Goal: Task Accomplishment & Management: Use online tool/utility

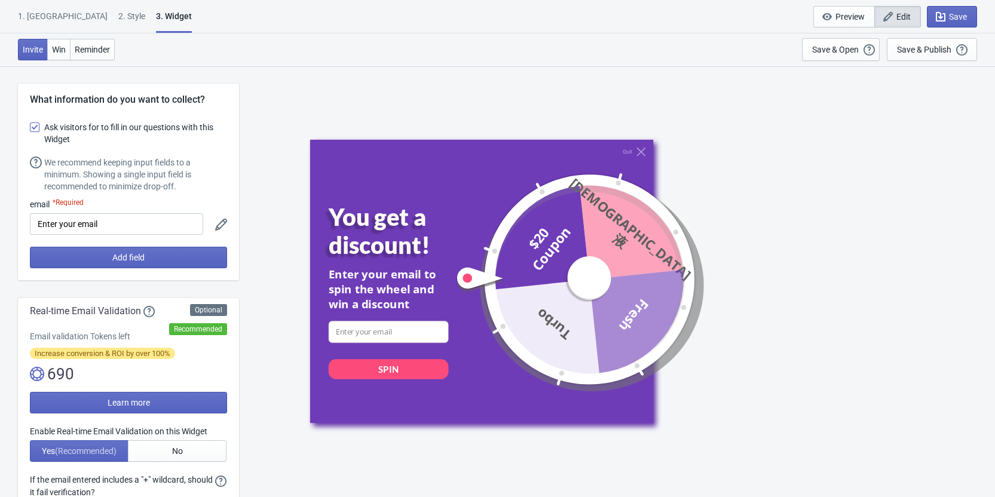
select select "specificURL"
select select "once"
select select "1"
select select "left"
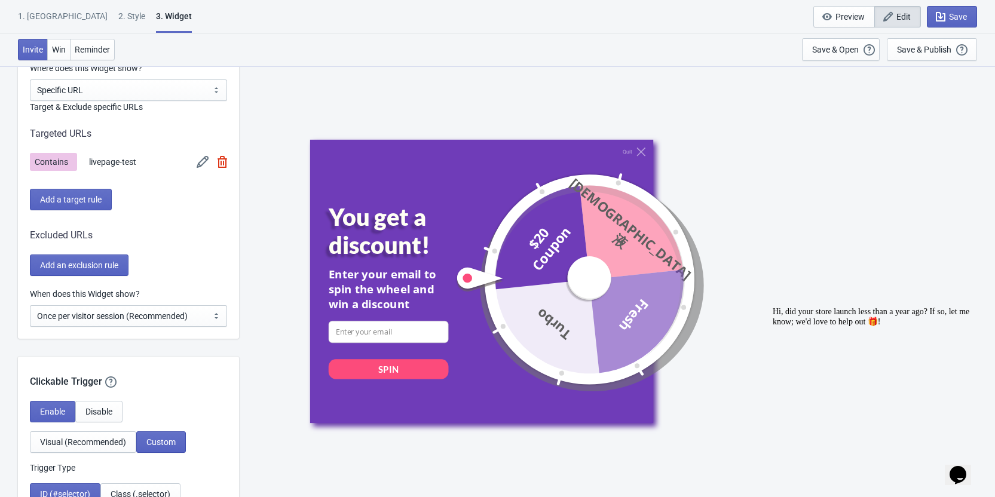
scroll to position [1015, 0]
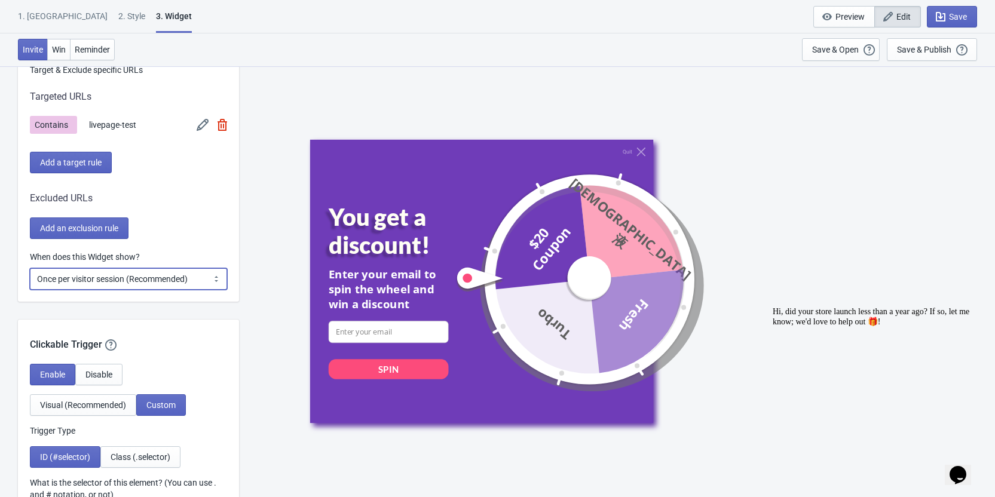
click at [163, 280] on select "Every new visit of page Once every period of time Once per visitor session (Rec…" at bounding box center [128, 279] width 197 height 22
select select "once_per_user"
click at [30, 268] on select "Every new visit of page Once every period of time Once per visitor session (Rec…" at bounding box center [128, 279] width 197 height 22
click at [115, 281] on select "Every new visit of page Once every period of time Once per visitor session (Rec…" at bounding box center [128, 279] width 197 height 22
click at [262, 266] on div "Quit You get a discount! Enter your email to spin the wheel and win a discount …" at bounding box center [617, 281] width 744 height 431
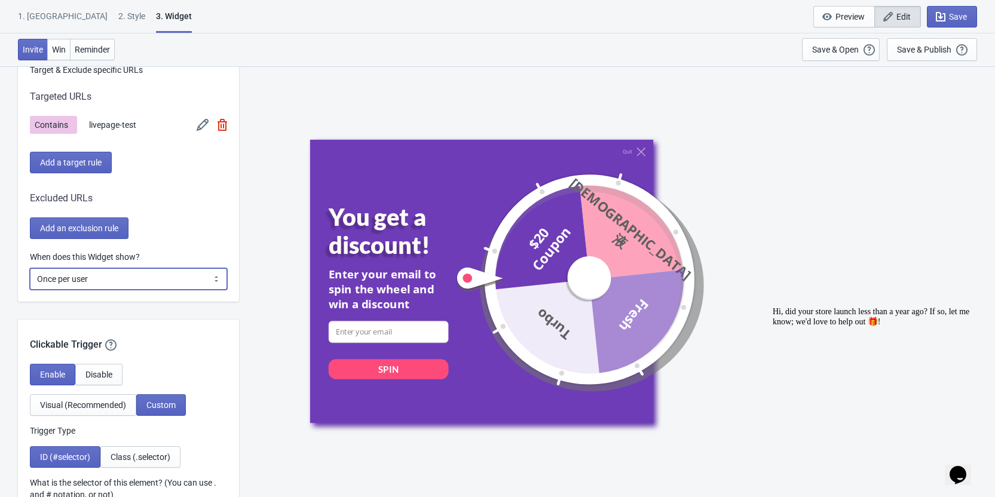
click at [204, 276] on select "Every new visit of page Once every period of time Once per visitor session (Rec…" at bounding box center [128, 279] width 197 height 22
click at [278, 179] on div "Quit You get a discount! Enter your email to spin the wheel and win a discount …" at bounding box center [617, 281] width 744 height 431
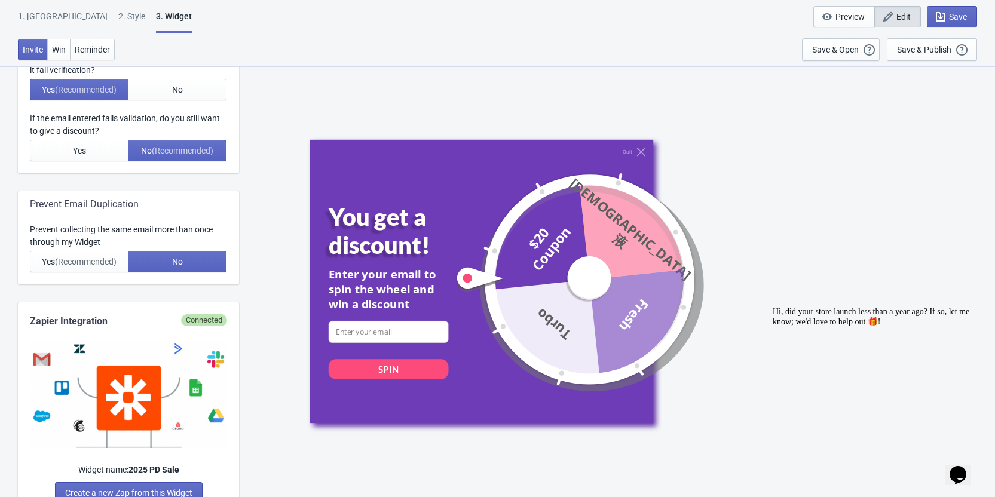
scroll to position [418, 0]
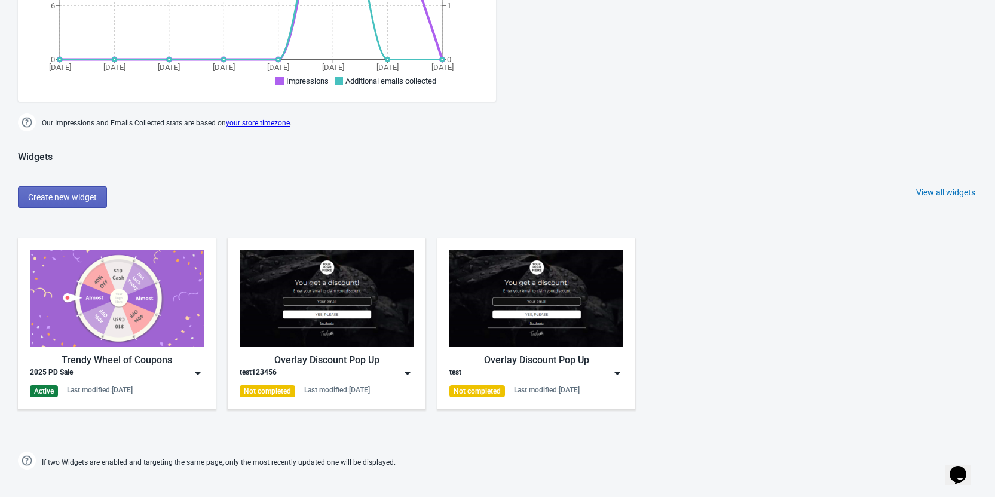
scroll to position [597, 0]
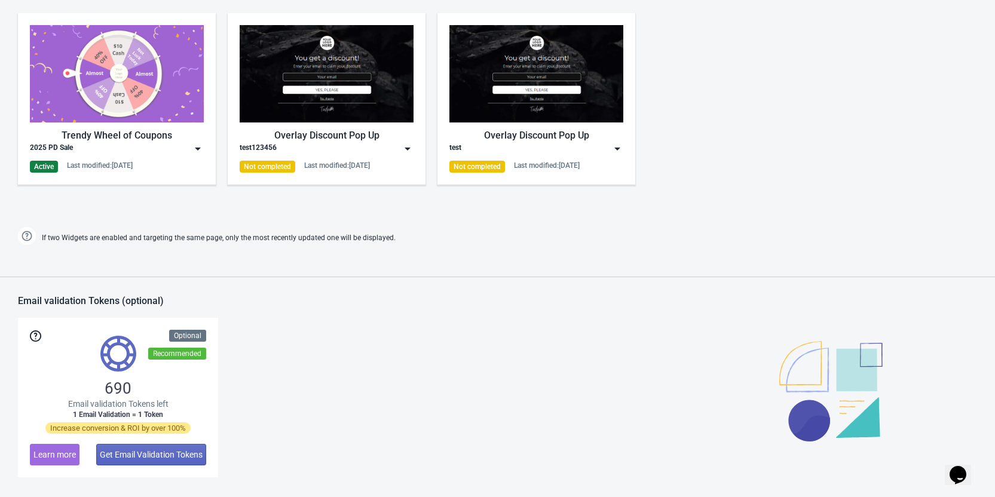
click at [404, 151] on img at bounding box center [407, 149] width 12 height 12
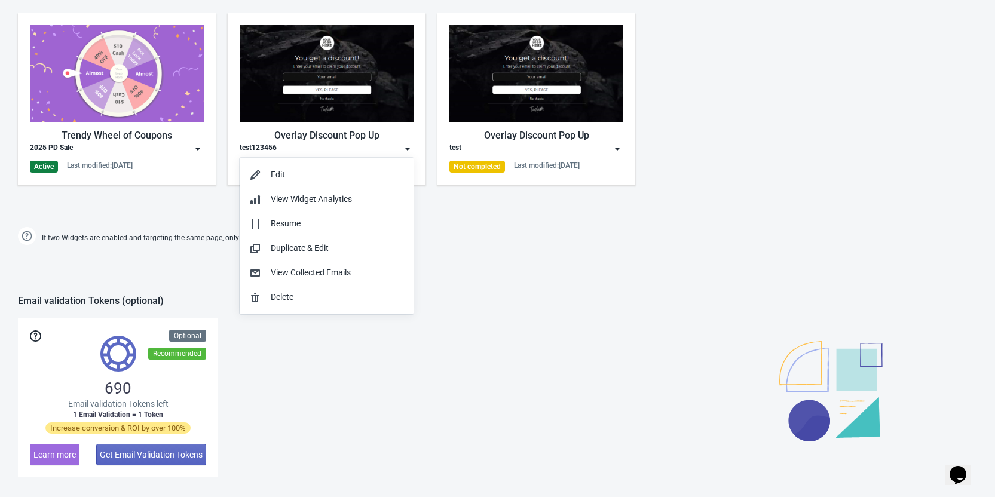
click at [742, 173] on div "Trendy Wheel of Coupons 2025 PD Sale Active Last modified: 3.9.2025 Overlay Dis…" at bounding box center [497, 108] width 995 height 215
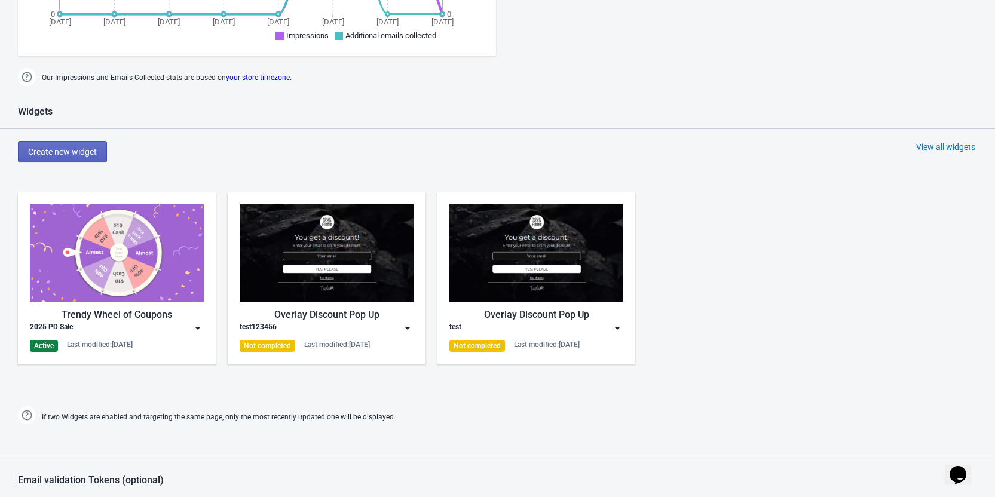
scroll to position [478, 0]
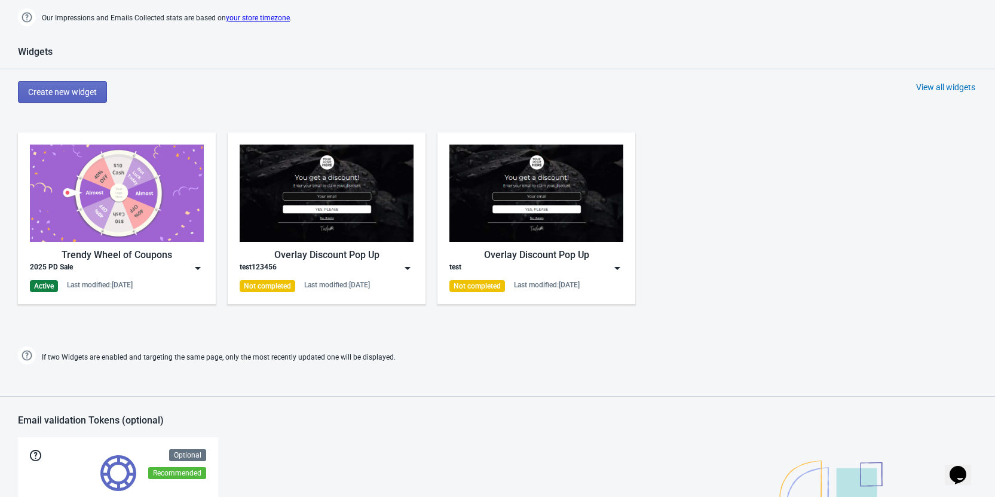
click at [195, 269] on img at bounding box center [198, 268] width 12 height 12
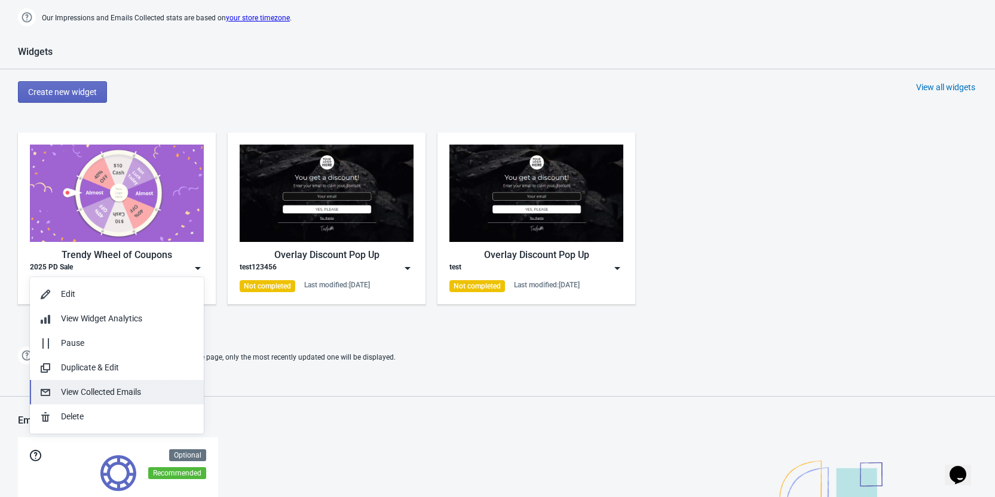
click at [124, 393] on div "View Collected Emails" at bounding box center [127, 392] width 133 height 13
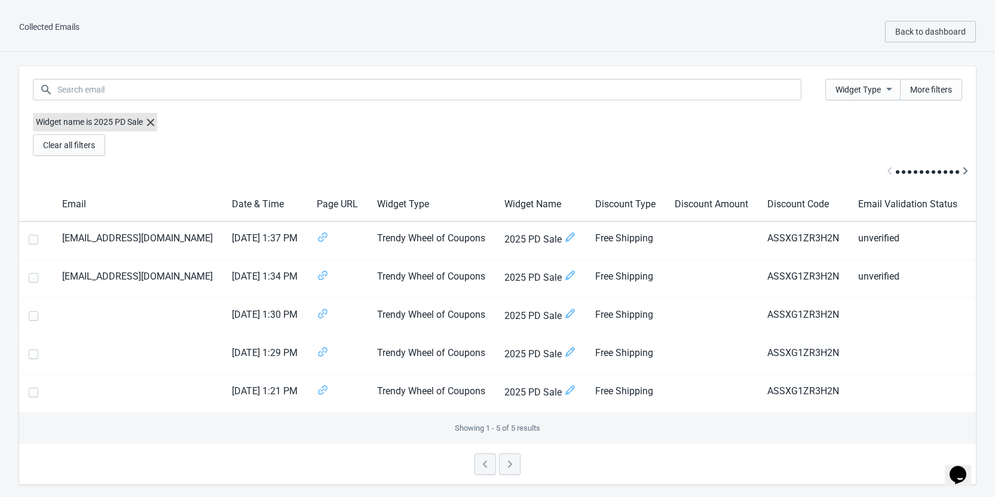
click at [152, 120] on icon at bounding box center [150, 122] width 7 height 7
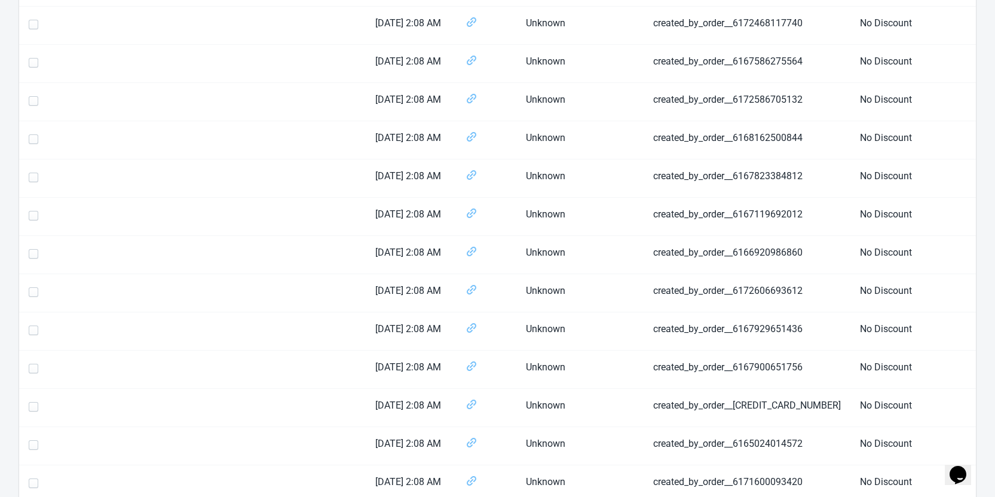
scroll to position [1728, 0]
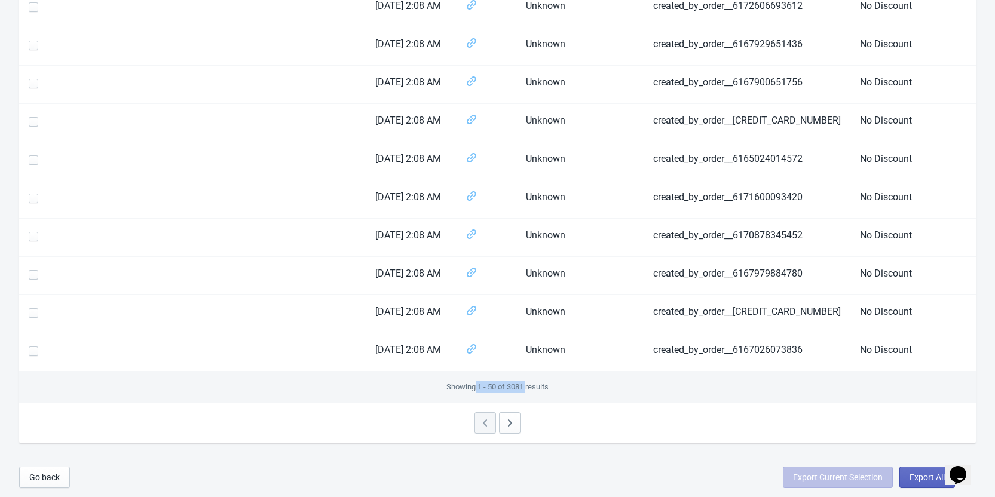
drag, startPoint x: 526, startPoint y: 389, endPoint x: 480, endPoint y: 386, distance: 46.1
click at [474, 386] on div "Showing 1 - 50 of 3081 results" at bounding box center [497, 387] width 956 height 31
click at [511, 384] on div "Showing 1 - 50 of 3081 results" at bounding box center [497, 387] width 956 height 31
drag, startPoint x: 465, startPoint y: 384, endPoint x: 529, endPoint y: 385, distance: 63.9
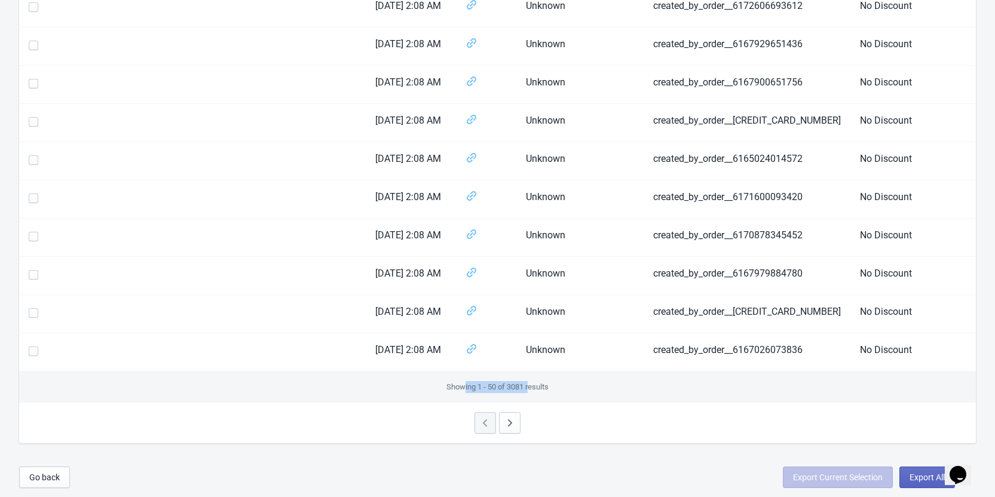
click at [529, 385] on div "Showing 1 - 50 of 3081 results" at bounding box center [497, 387] width 956 height 31
click at [575, 384] on div "Showing 1 - 50 of 3081 results" at bounding box center [497, 387] width 956 height 31
drag, startPoint x: 564, startPoint y: 389, endPoint x: 444, endPoint y: 387, distance: 120.7
click at [444, 387] on div "Showing 1 - 50 of 3081 results" at bounding box center [497, 387] width 956 height 31
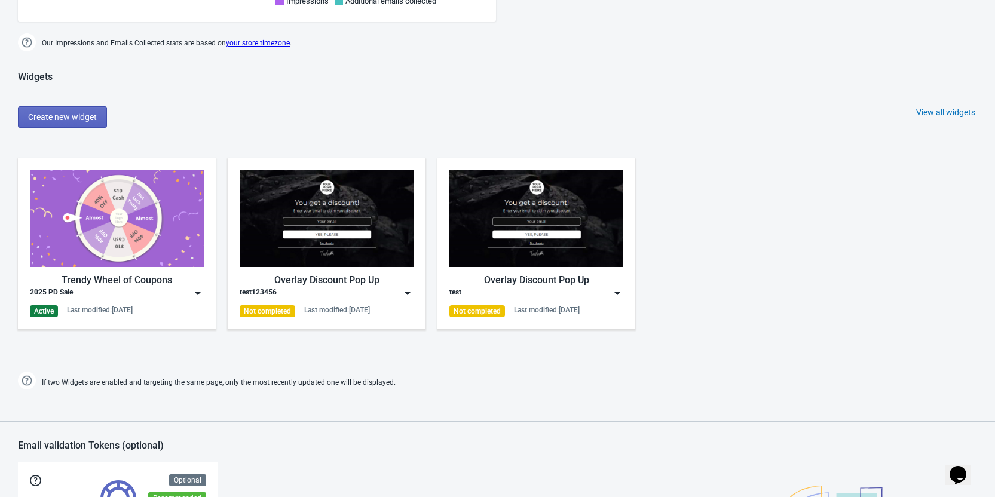
scroll to position [478, 0]
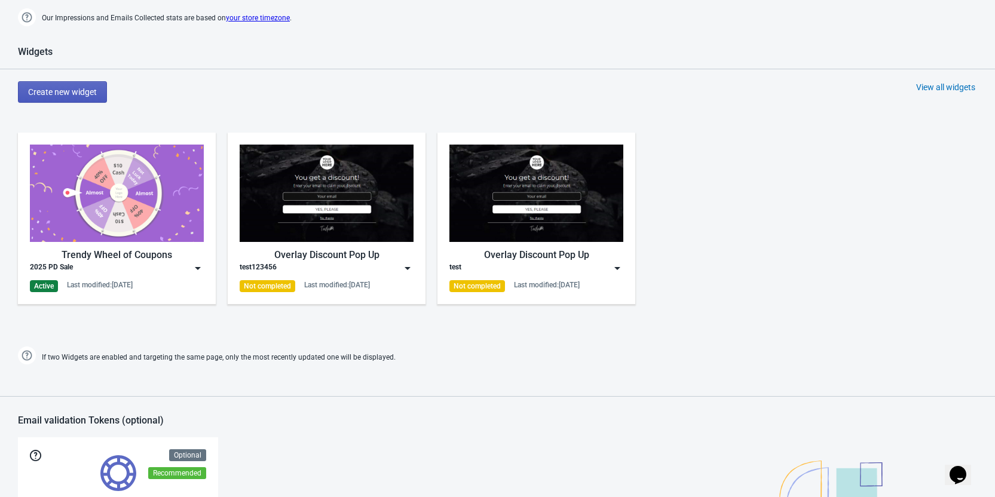
click at [85, 93] on span "Create new widget" at bounding box center [62, 92] width 69 height 10
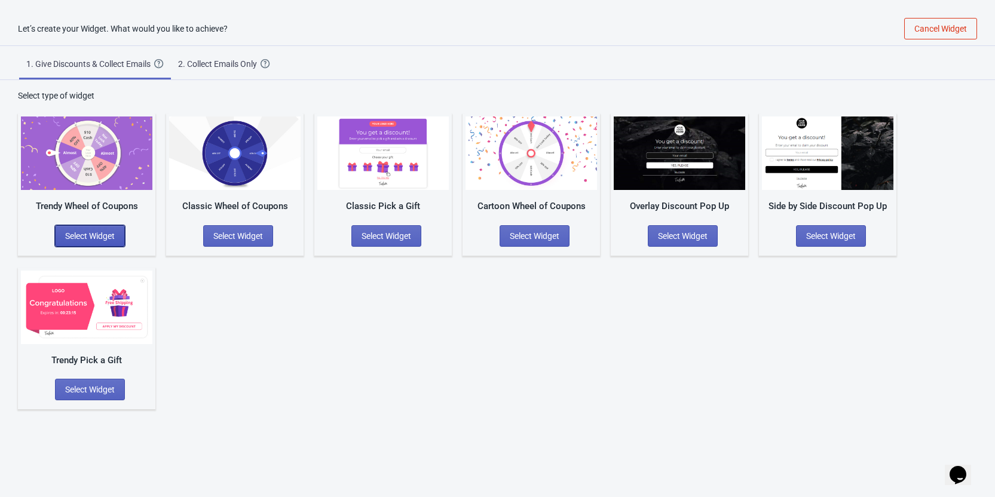
click at [109, 230] on button "Select Widget" at bounding box center [90, 236] width 70 height 22
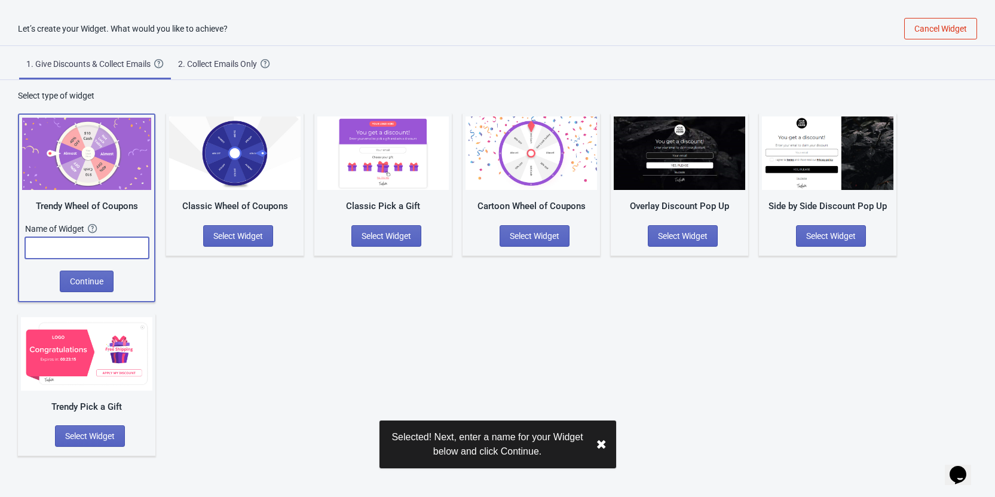
click at [108, 245] on input "text" at bounding box center [87, 248] width 124 height 22
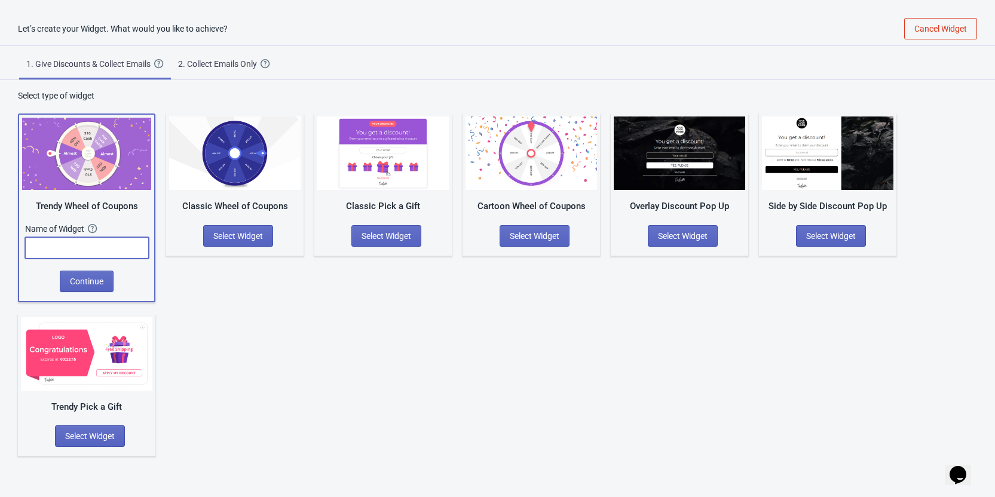
click at [72, 228] on div "Name of Widget" at bounding box center [56, 229] width 63 height 12
copy div "Widget"
click at [70, 251] on input "text" at bounding box center [87, 248] width 124 height 22
paste input "Widget"
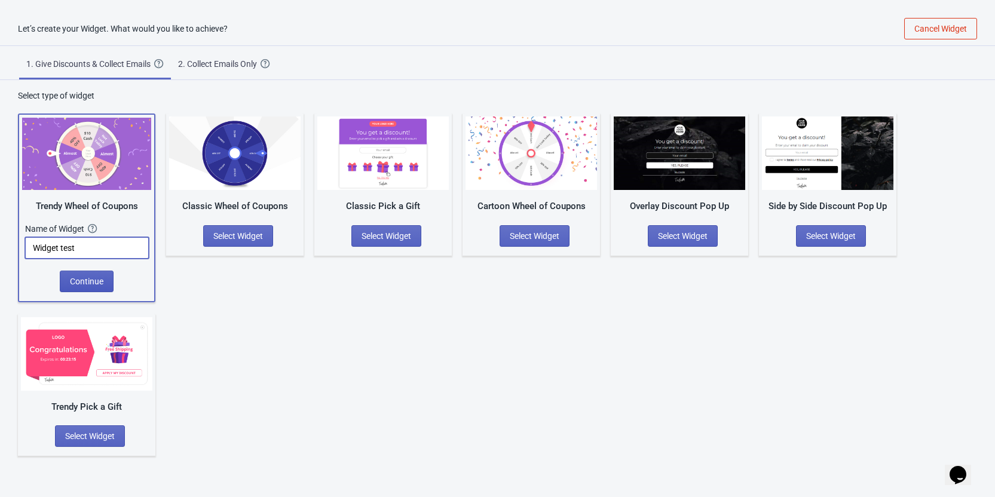
type input "Widget test"
click at [100, 285] on span "Continue" at bounding box center [86, 282] width 33 height 10
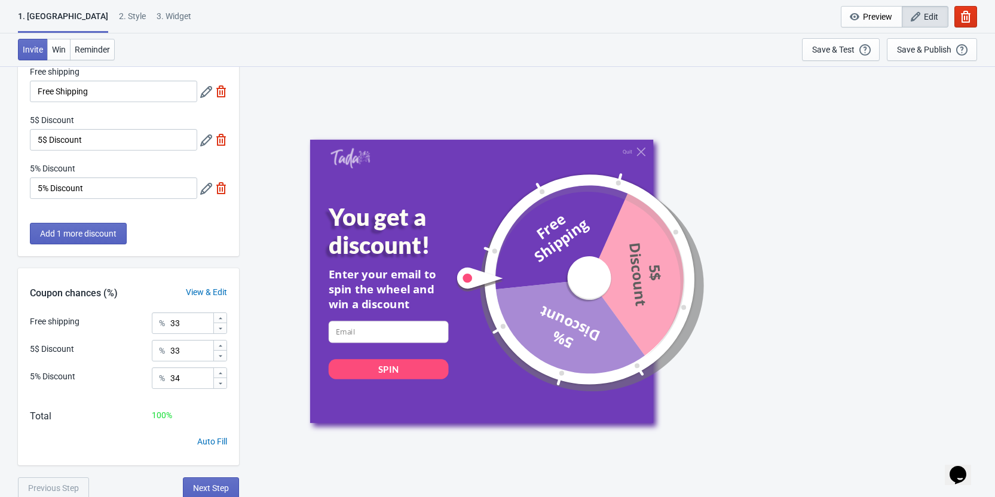
scroll to position [66, 0]
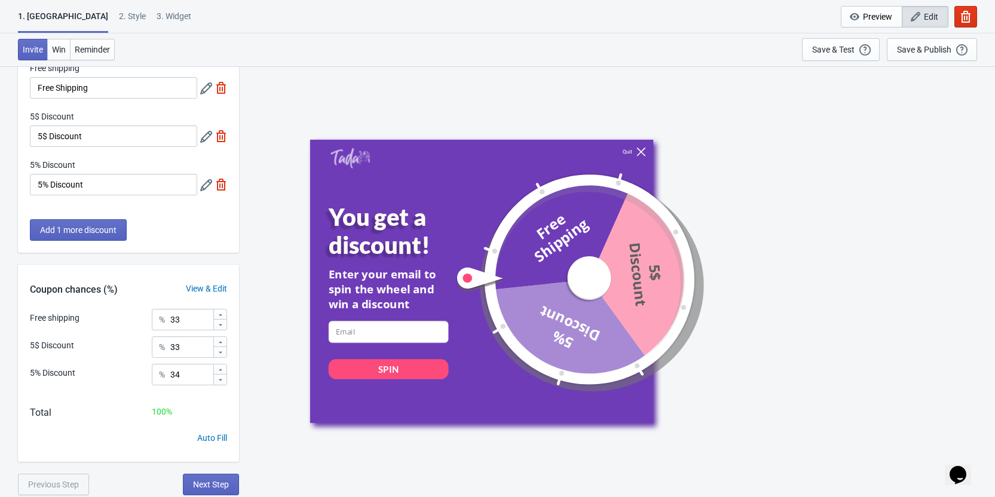
click at [636, 151] on icon at bounding box center [640, 151] width 9 height 9
click at [69, 48] on button "Win" at bounding box center [58, 50] width 23 height 22
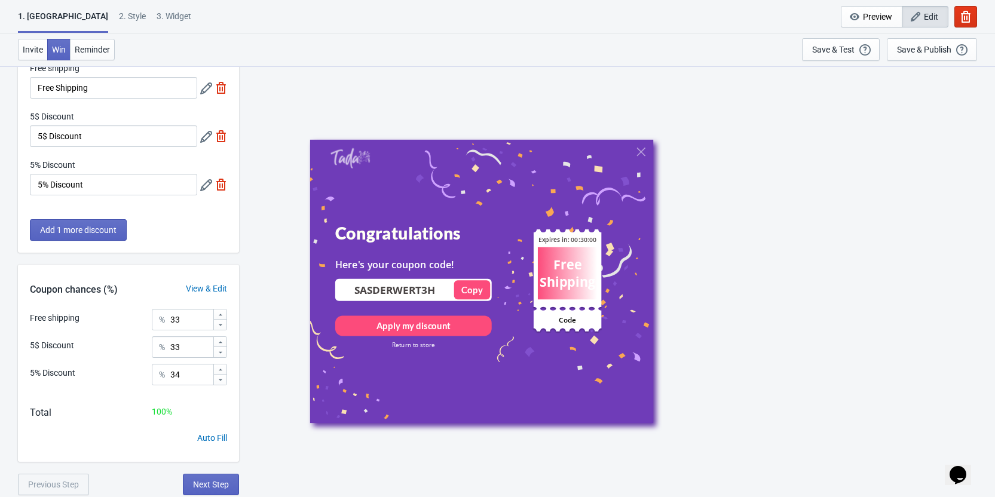
click at [119, 17] on div "2 . Style" at bounding box center [132, 20] width 27 height 21
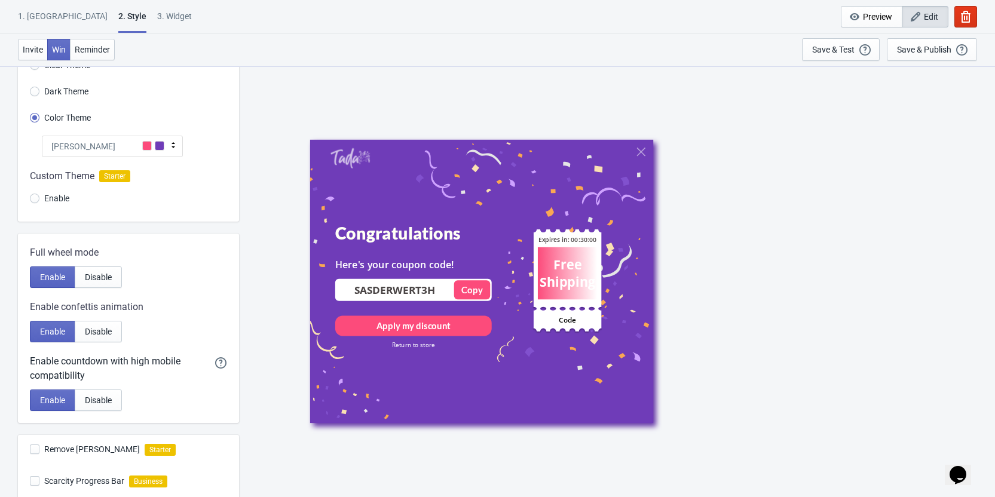
scroll to position [0, 0]
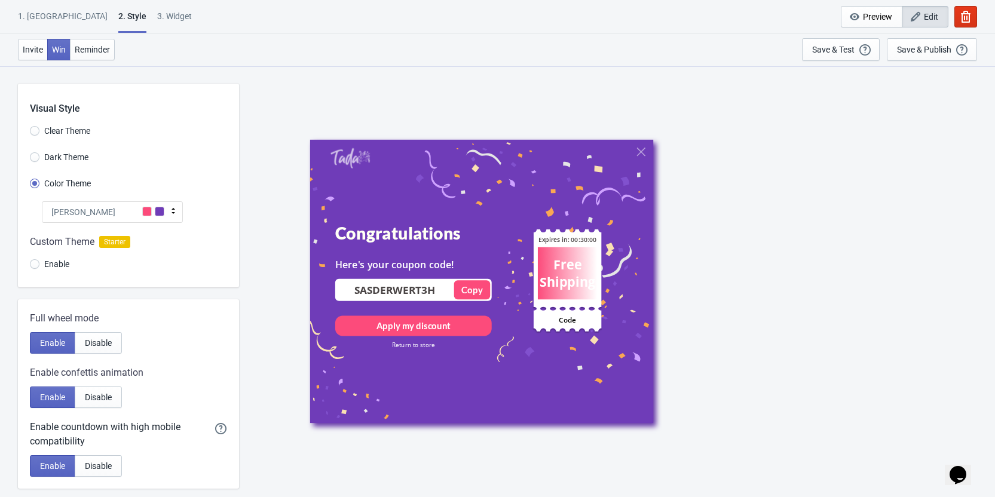
click at [157, 17] on div "3. Widget" at bounding box center [174, 20] width 35 height 21
select select "once"
select select "1"
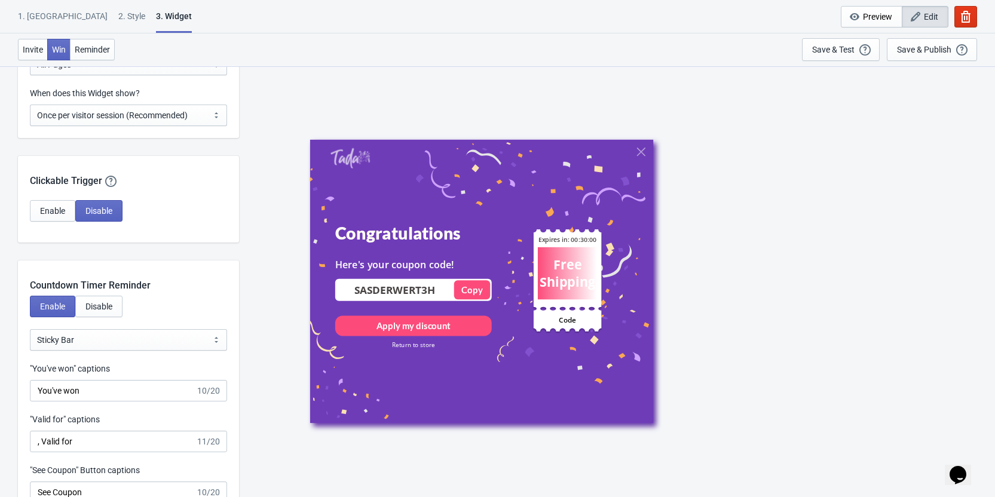
scroll to position [1195, 0]
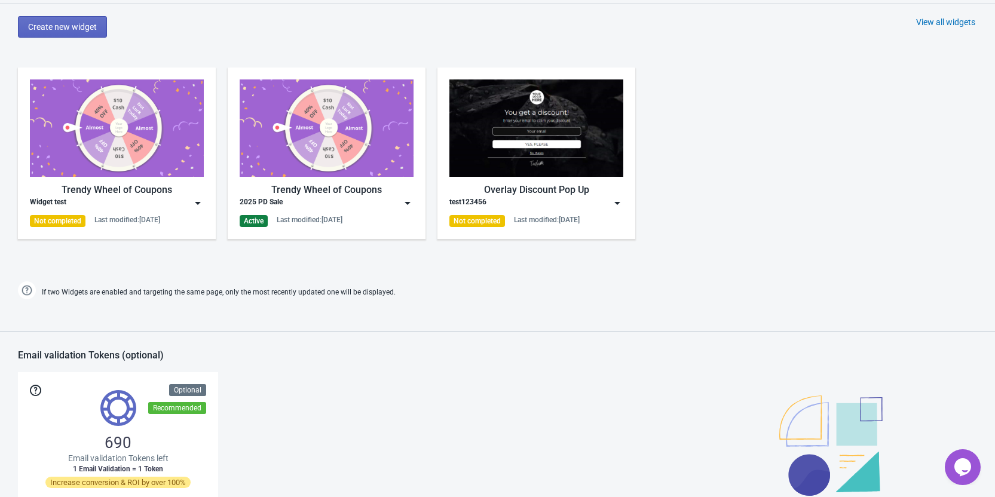
scroll to position [538, 0]
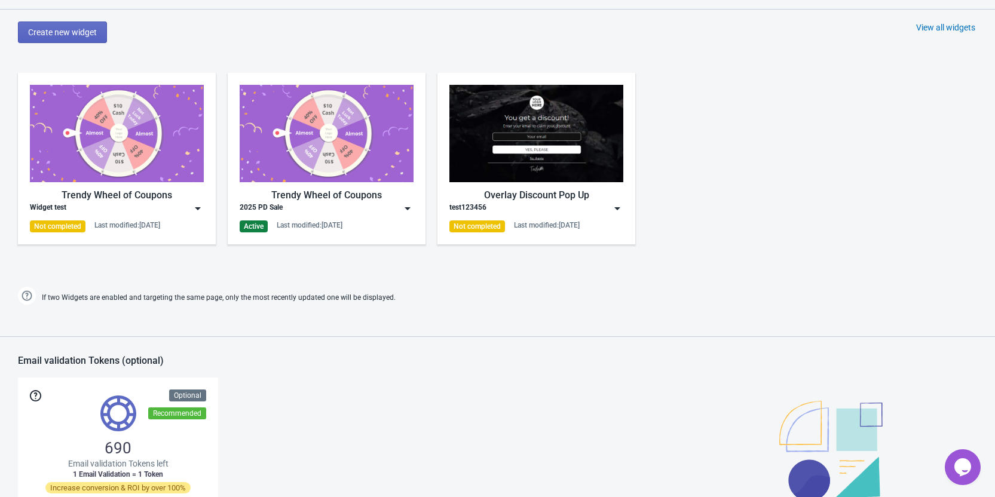
click at [201, 208] on img at bounding box center [198, 208] width 12 height 12
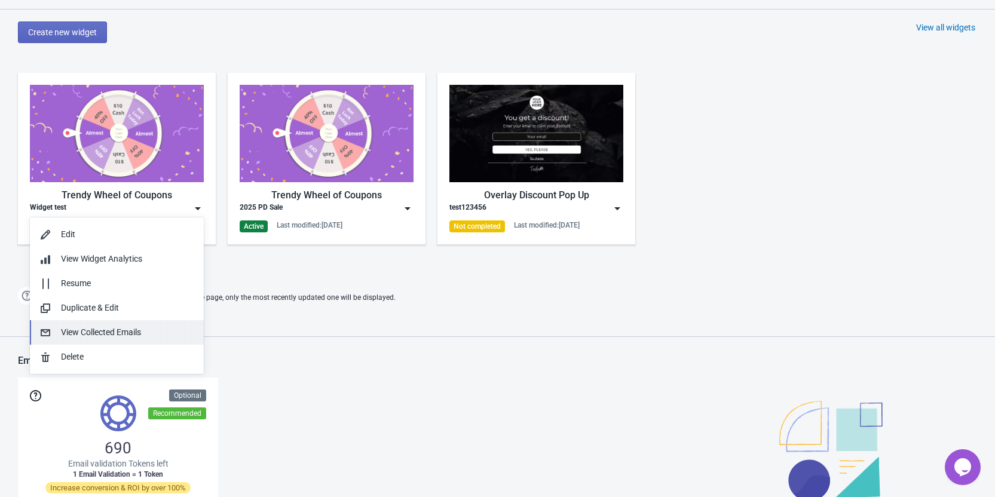
click at [109, 331] on div "View Collected Emails" at bounding box center [127, 332] width 133 height 13
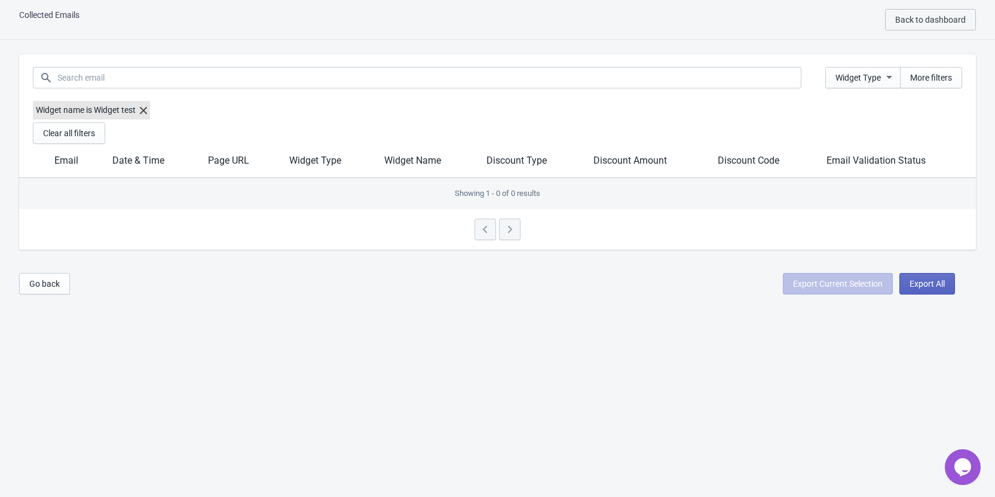
click at [144, 108] on icon at bounding box center [143, 110] width 7 height 7
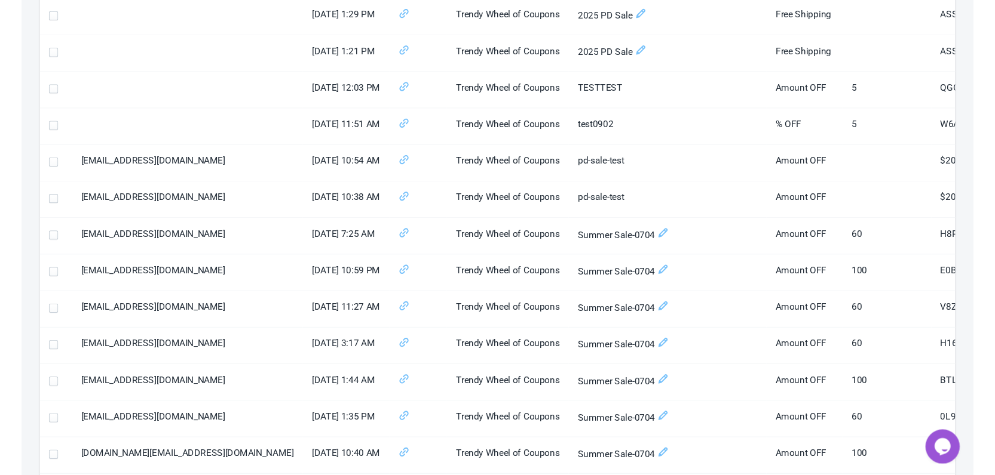
scroll to position [0, 0]
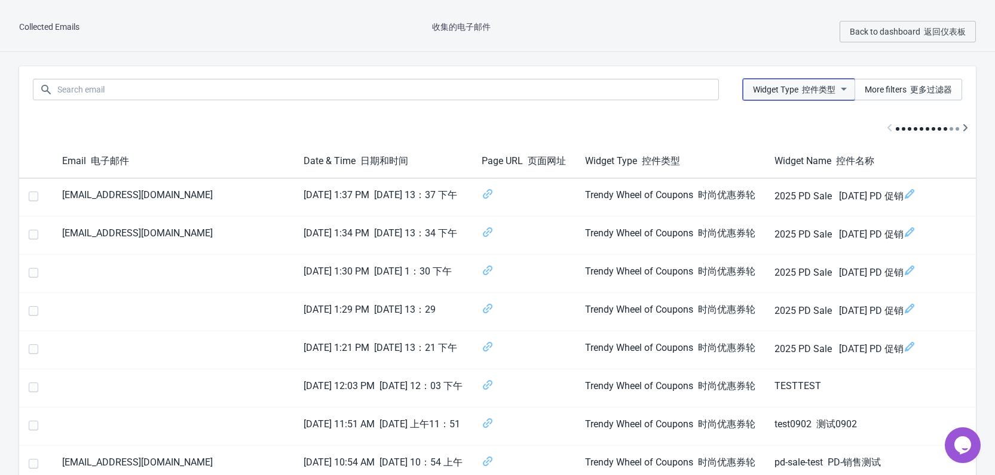
click at [844, 90] on icon "button" at bounding box center [843, 89] width 12 height 12
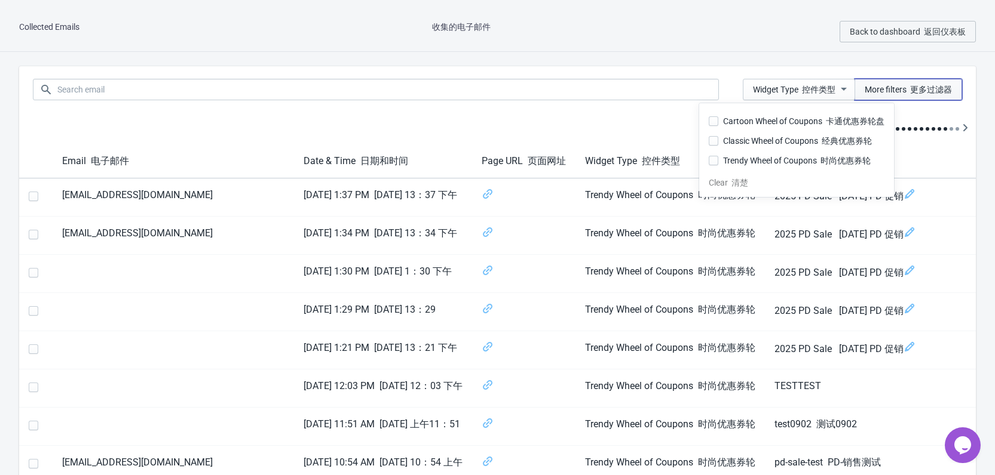
click at [928, 93] on font "更多过滤器" at bounding box center [931, 90] width 42 height 10
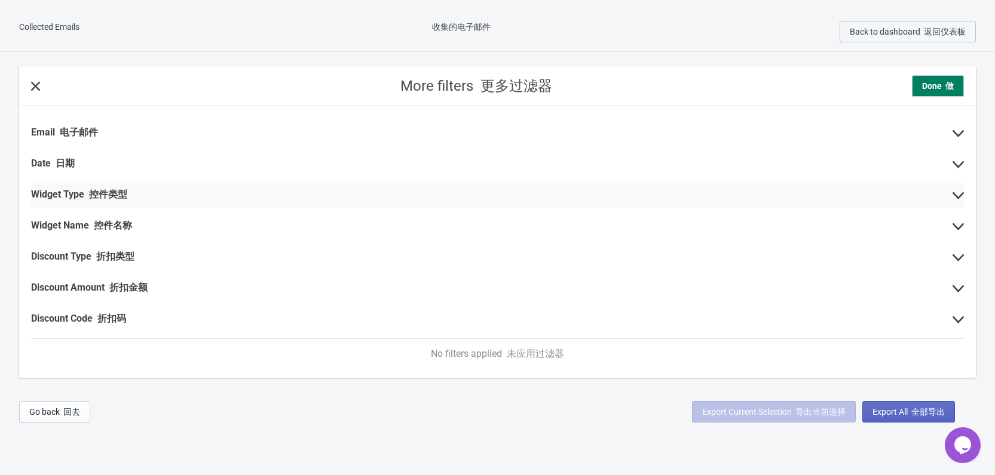
scroll to position [12, 0]
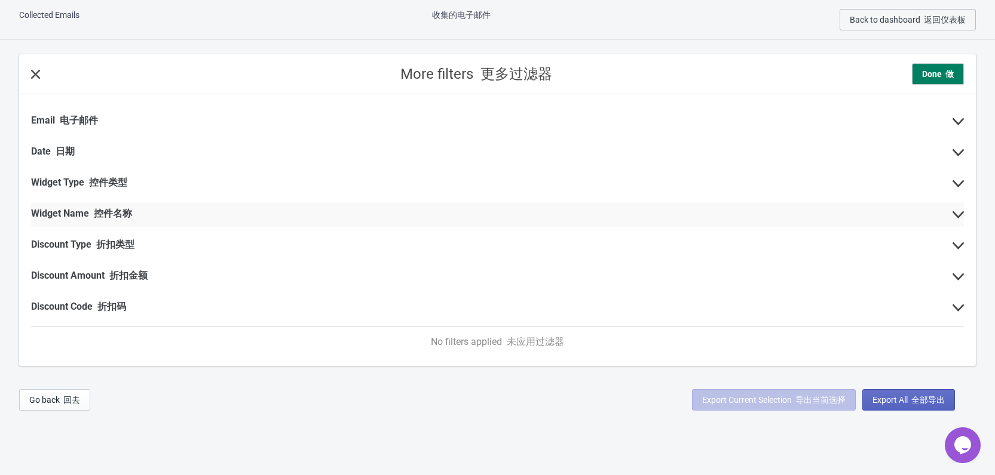
click at [179, 212] on div "Widget Name 控件名称" at bounding box center [497, 214] width 932 height 25
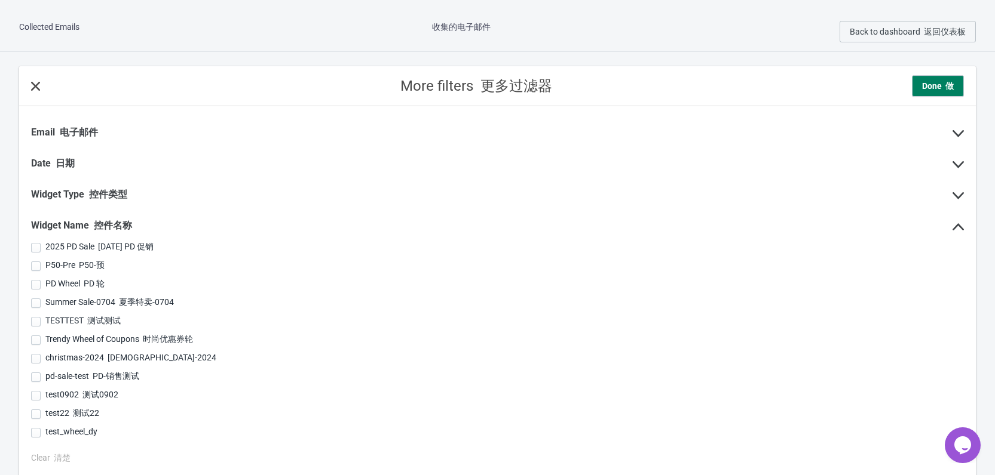
scroll to position [60, 0]
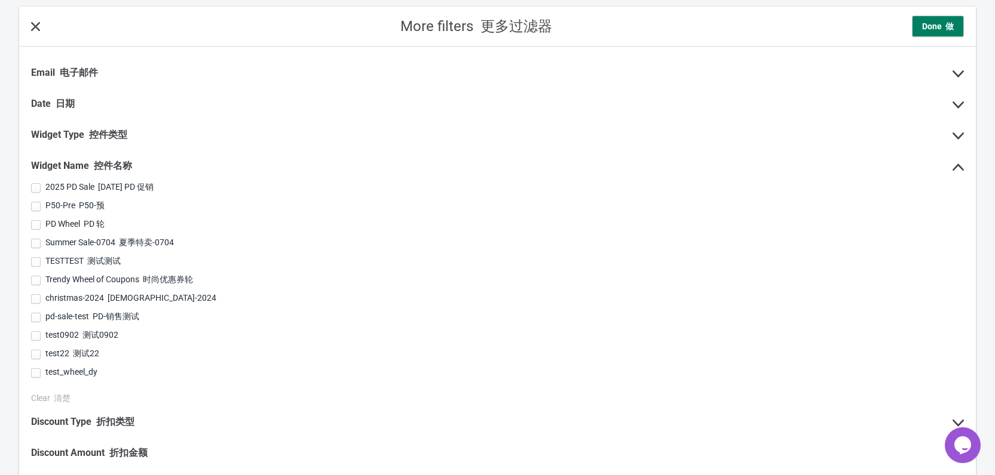
click at [39, 26] on icon at bounding box center [35, 26] width 9 height 9
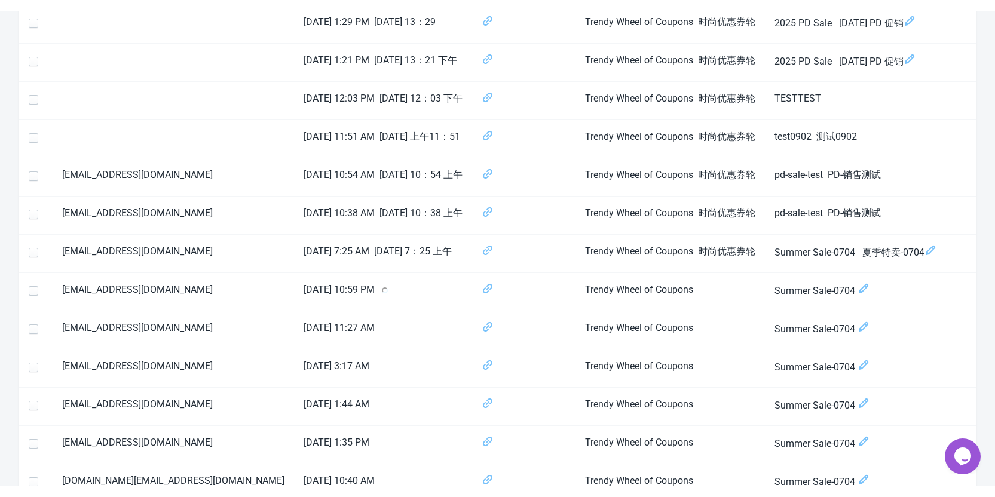
scroll to position [0, 0]
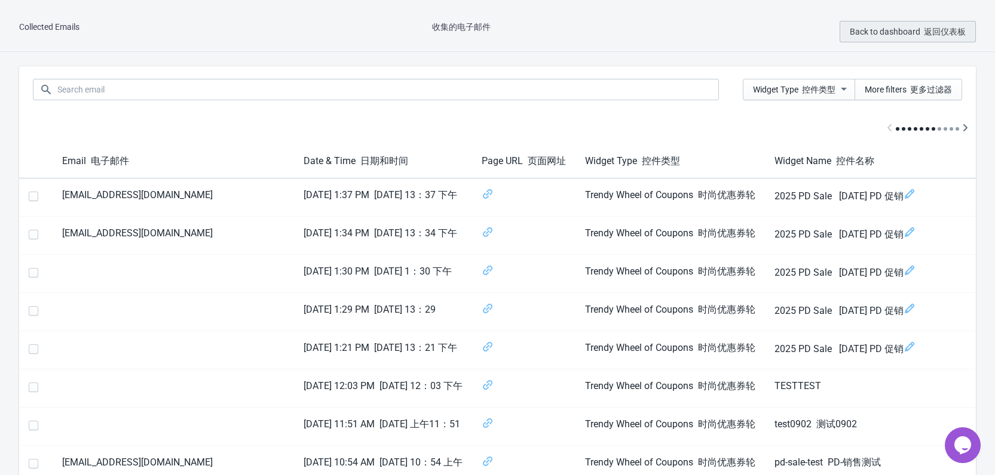
click at [901, 30] on span "Back to dashboard 返回仪表板" at bounding box center [907, 32] width 116 height 10
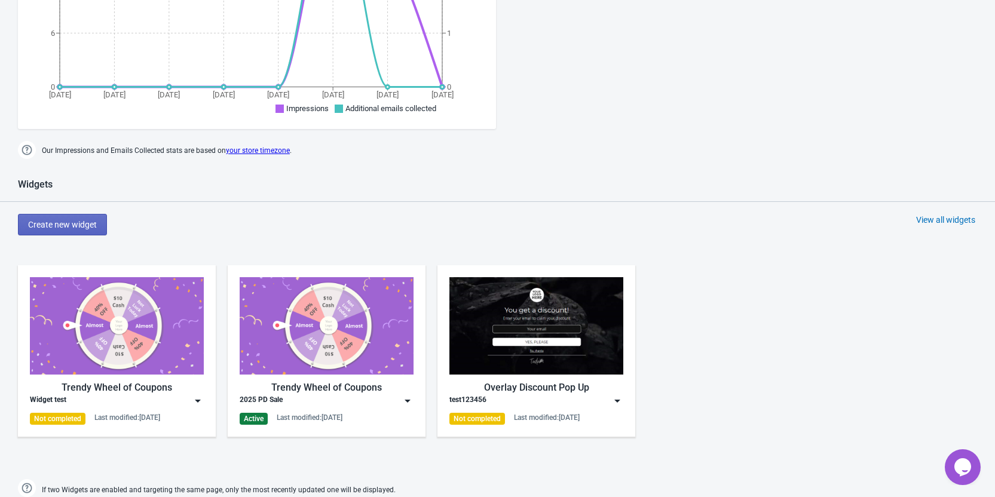
scroll to position [418, 0]
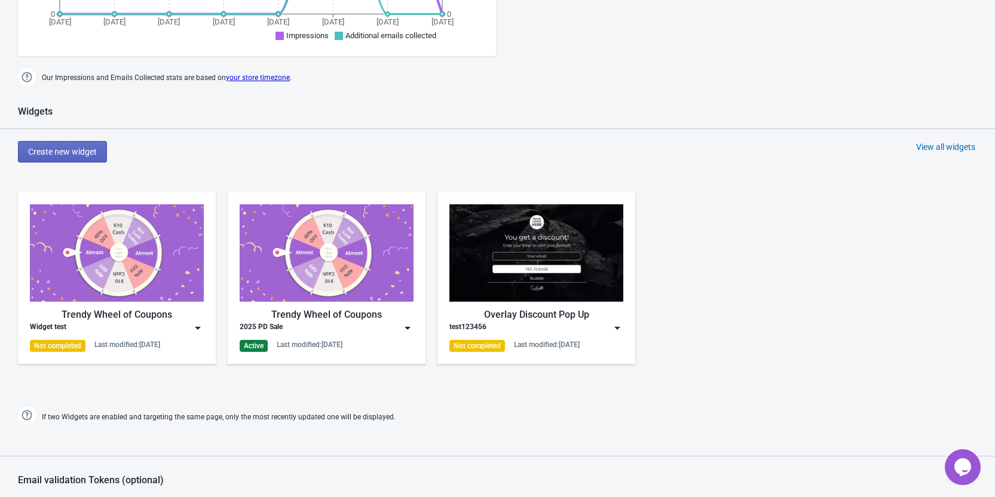
click at [200, 326] on img at bounding box center [198, 328] width 12 height 12
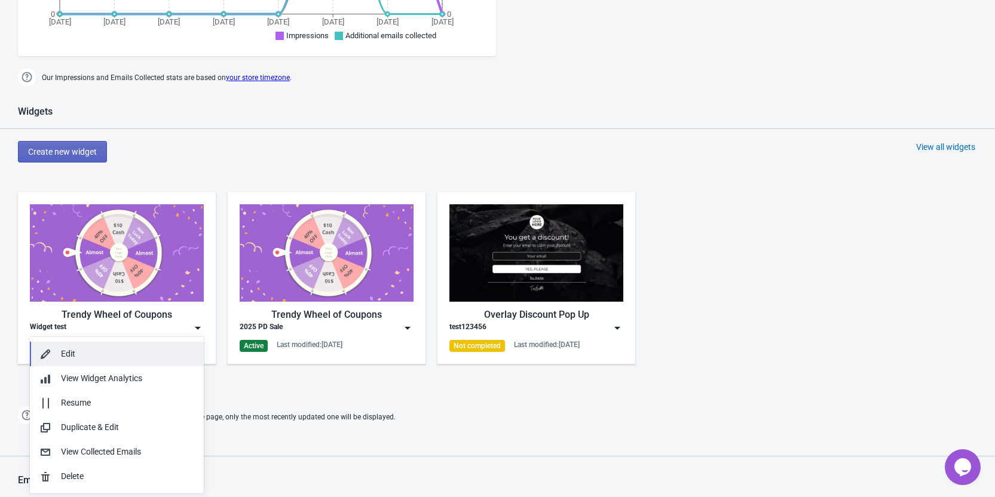
click at [122, 354] on div "Edit" at bounding box center [127, 354] width 133 height 13
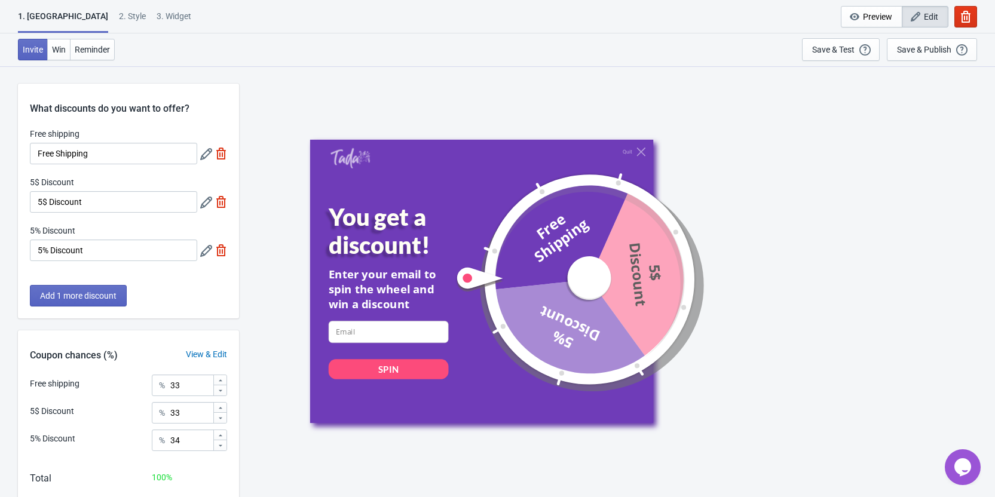
click at [156, 10] on div "3. Widget" at bounding box center [173, 20] width 35 height 21
select select "once"
select select "1"
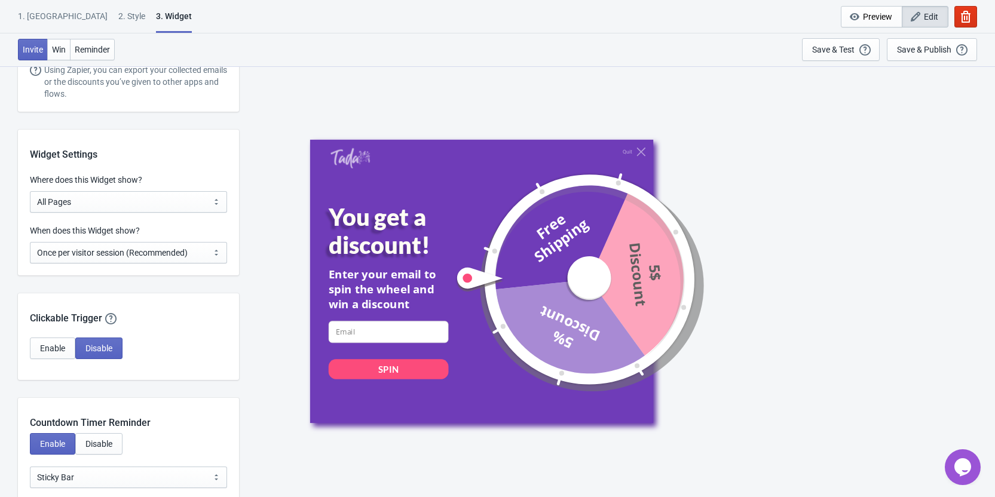
scroll to position [896, 0]
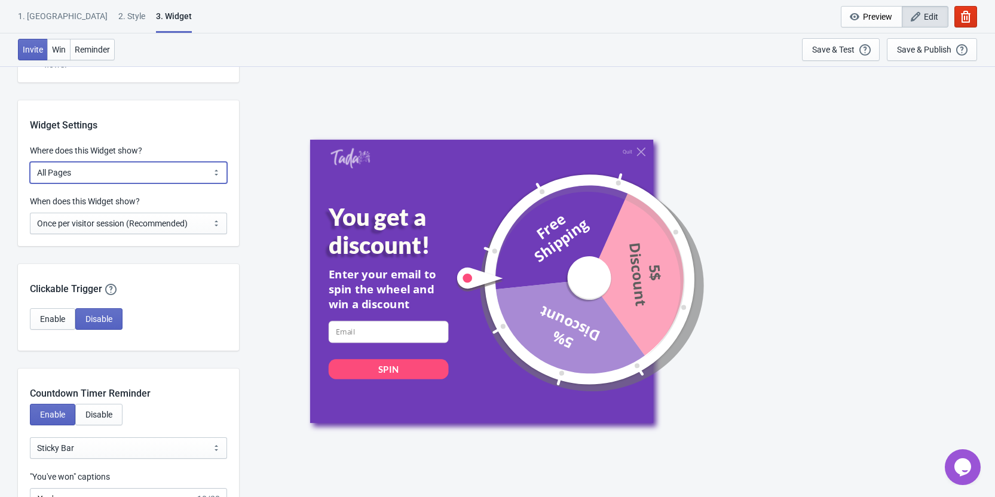
click at [133, 174] on select "All Pages All Product Pages All Blog Pages All Static Pages Specific Product(s)…" at bounding box center [128, 173] width 197 height 22
click at [30, 162] on select "All Pages All Product Pages All Blog Pages All Static Pages Specific Product(s)…" at bounding box center [128, 173] width 197 height 22
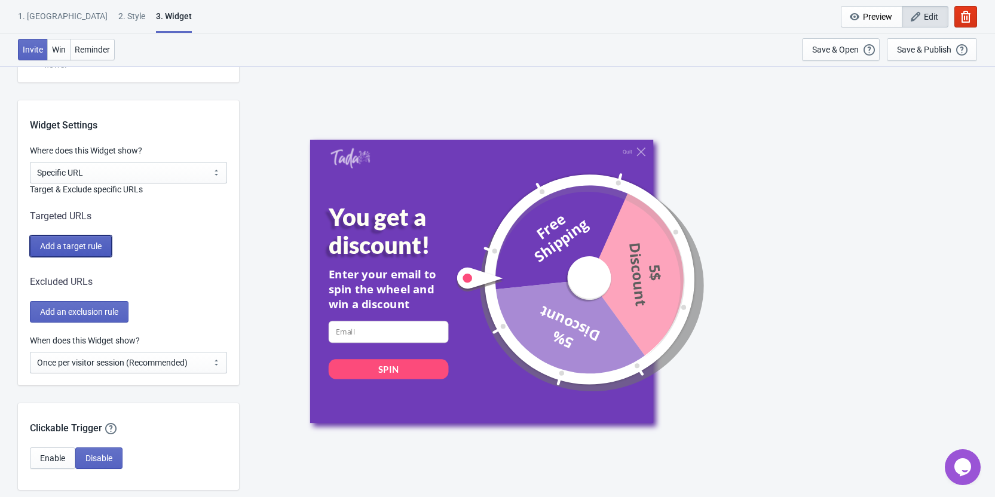
click at [91, 250] on span "Add a target rule" at bounding box center [71, 246] width 62 height 10
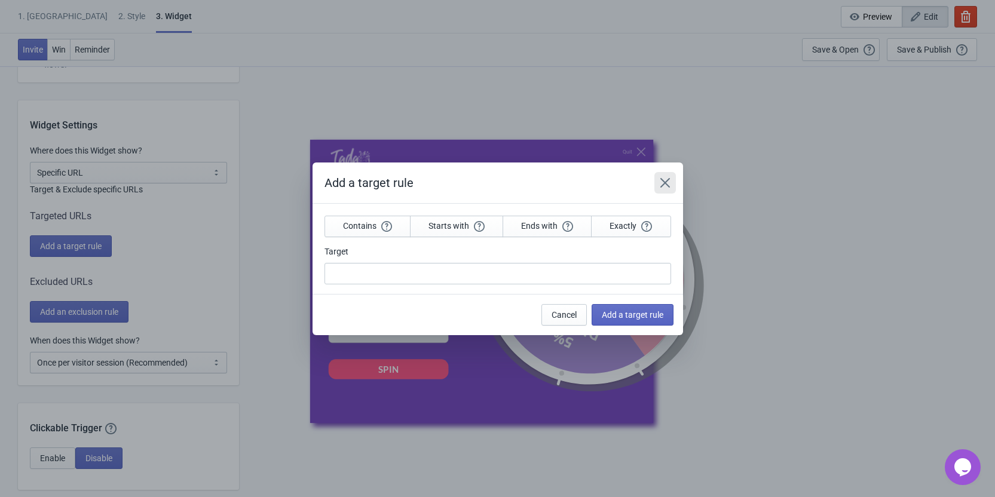
click at [665, 179] on icon "Close" at bounding box center [665, 183] width 12 height 12
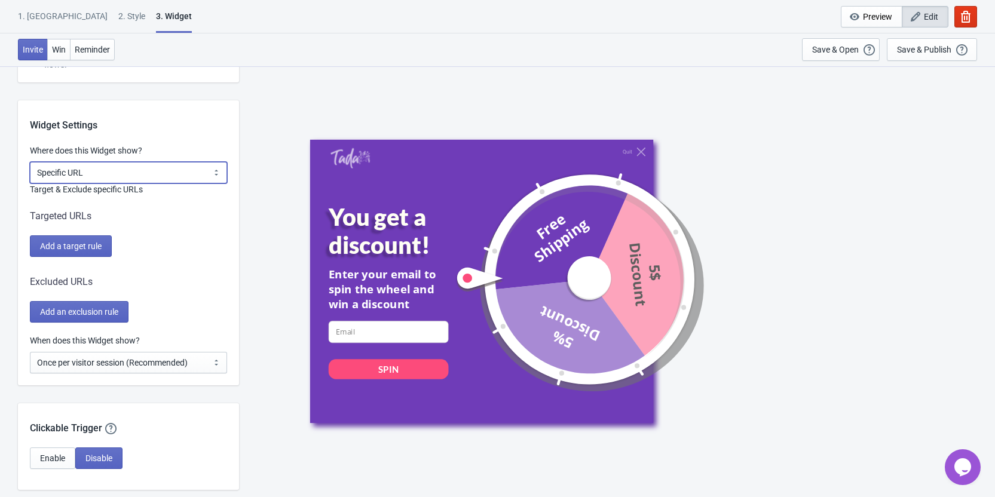
click at [133, 171] on select "All Pages All Product Pages All Blog Pages All Static Pages Specific Product(s)…" at bounding box center [128, 173] width 197 height 22
click at [136, 168] on select "All Pages All Product Pages All Blog Pages All Static Pages Specific Product(s)…" at bounding box center [128, 173] width 197 height 22
click at [272, 275] on div "Quit You get a discount! Enter your email to spin the wheel and win a discount …" at bounding box center [617, 281] width 744 height 431
click at [111, 170] on select "All Pages All Product Pages All Blog Pages All Static Pages Specific Product(s)…" at bounding box center [128, 173] width 197 height 22
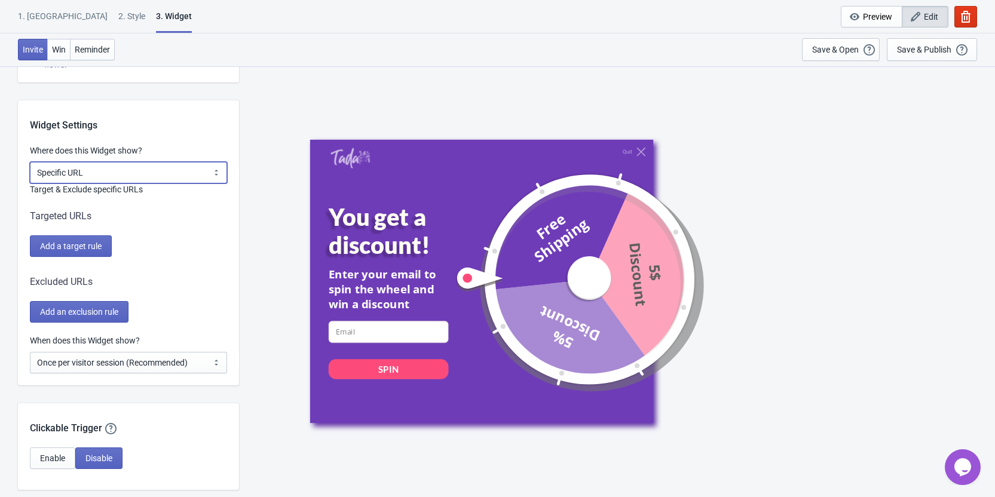
select select "specificPages"
click at [30, 162] on select "All Pages All Product Pages All Blog Pages All Static Pages Specific Product(s)…" at bounding box center [128, 173] width 197 height 22
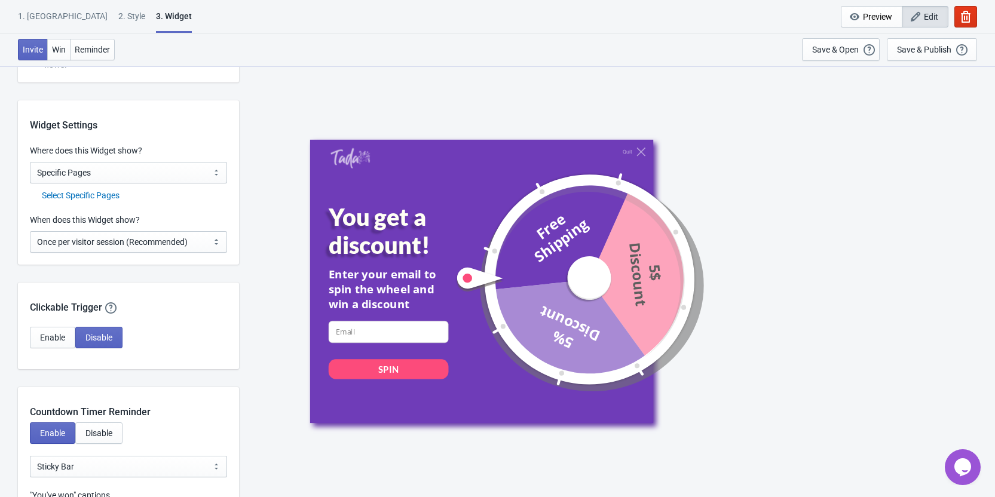
click at [106, 196] on div "Select Specific Pages" at bounding box center [134, 195] width 185 height 13
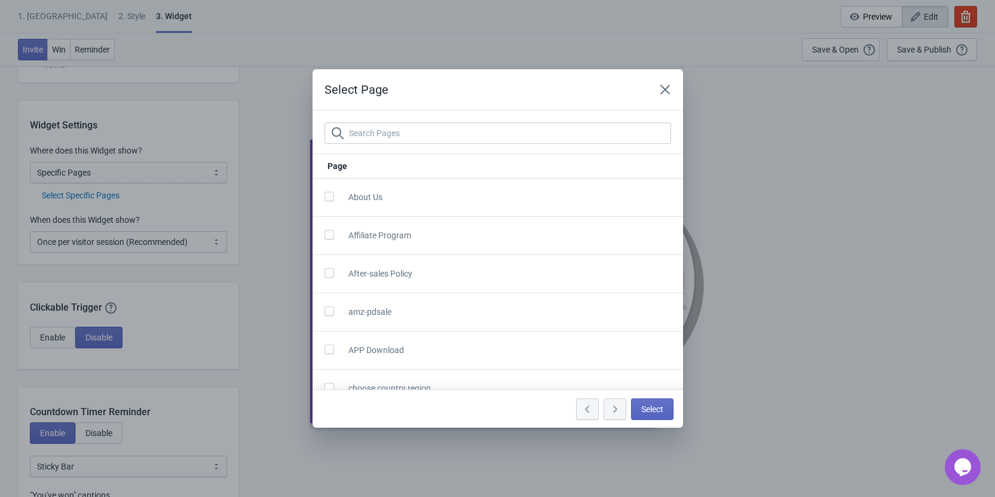
click at [106, 196] on div "Select Page Page About Us Affiliate Program After-sales Policy amz-pdsale APP D…" at bounding box center [497, 248] width 995 height 358
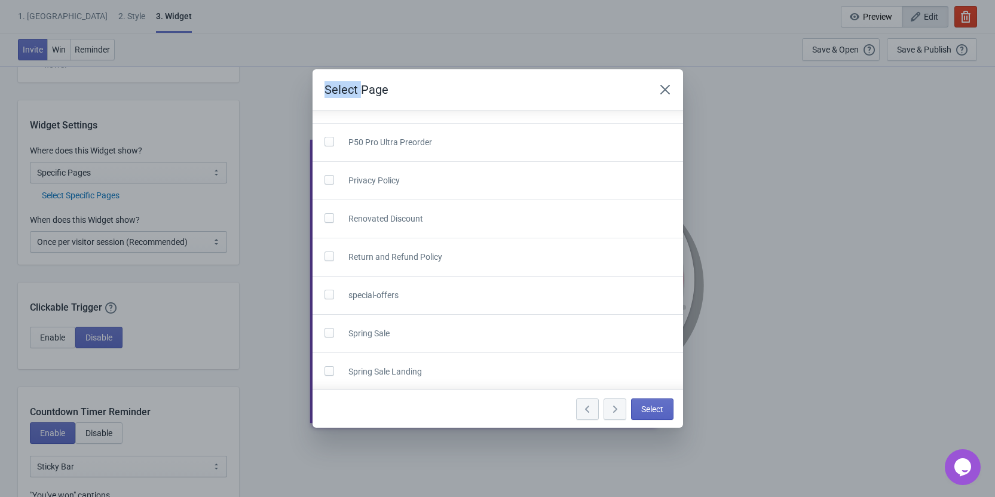
scroll to position [1241, 0]
click at [377, 336] on span "Where To Buy" at bounding box center [373, 332] width 50 height 10
drag, startPoint x: 328, startPoint y: 332, endPoint x: 337, endPoint y: 340, distance: 13.1
click at [328, 333] on span at bounding box center [329, 332] width 10 height 10
click at [325, 333] on input "checkbox" at bounding box center [324, 338] width 1 height 22
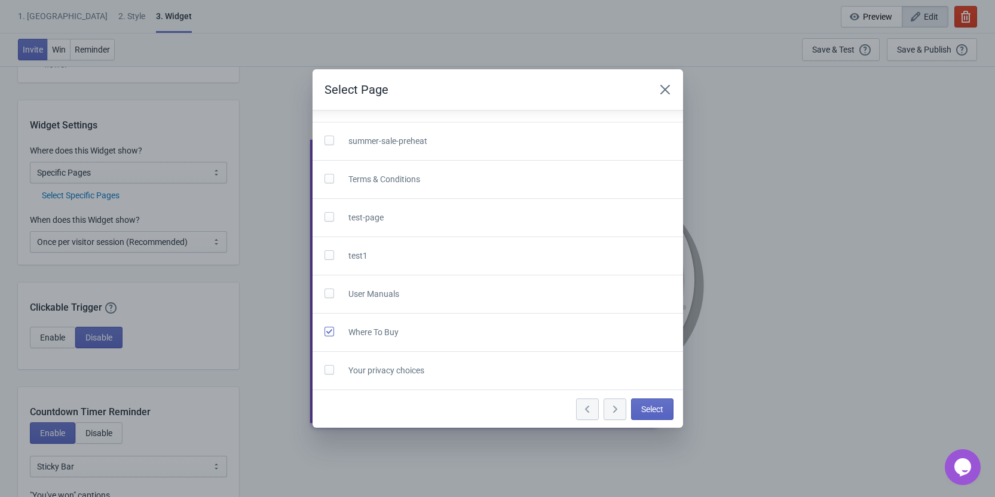
click at [330, 333] on span at bounding box center [329, 332] width 10 height 10
click at [325, 333] on input "checkbox" at bounding box center [324, 338] width 1 height 22
checkbox input "false"
click at [330, 222] on label at bounding box center [331, 216] width 14 height 16
click at [325, 222] on input "checkbox" at bounding box center [324, 223] width 1 height 22
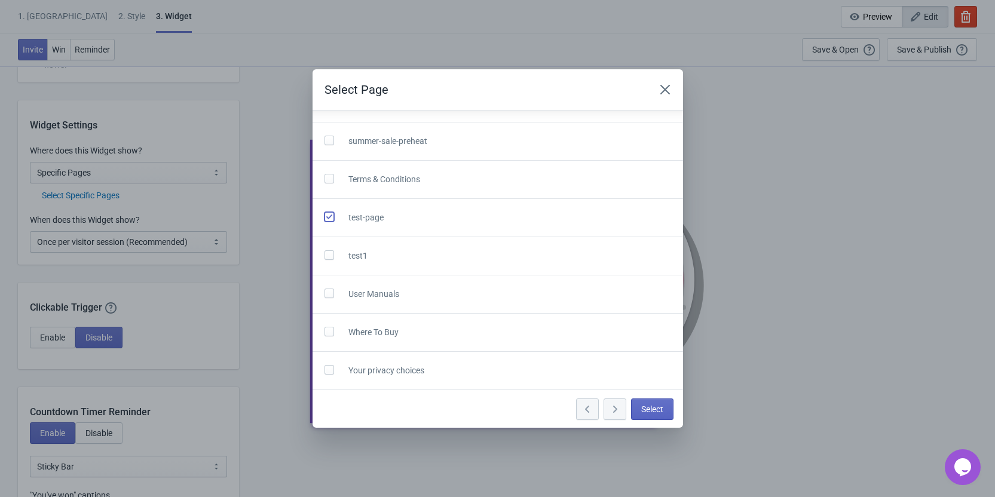
checkbox input "true"
click at [658, 407] on span "Select" at bounding box center [652, 409] width 22 height 10
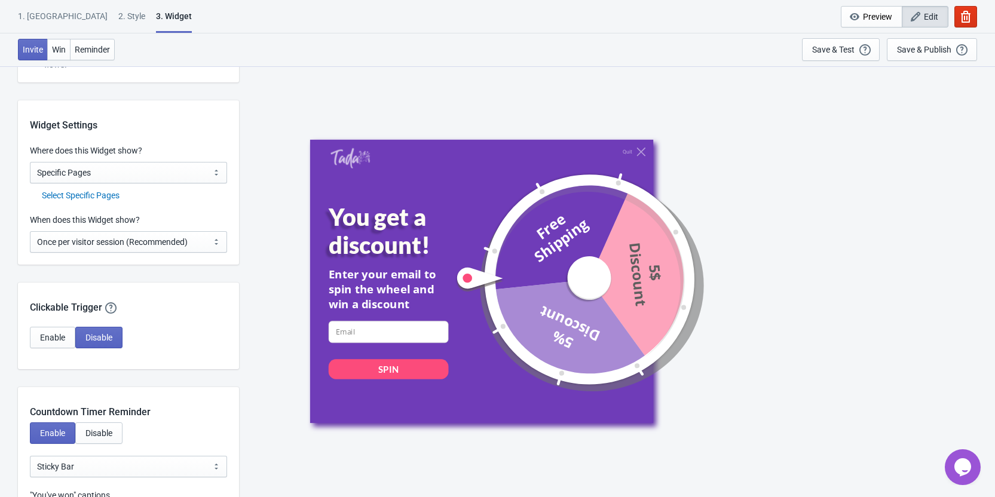
click at [112, 196] on div "Select Specific Pages" at bounding box center [134, 195] width 185 height 13
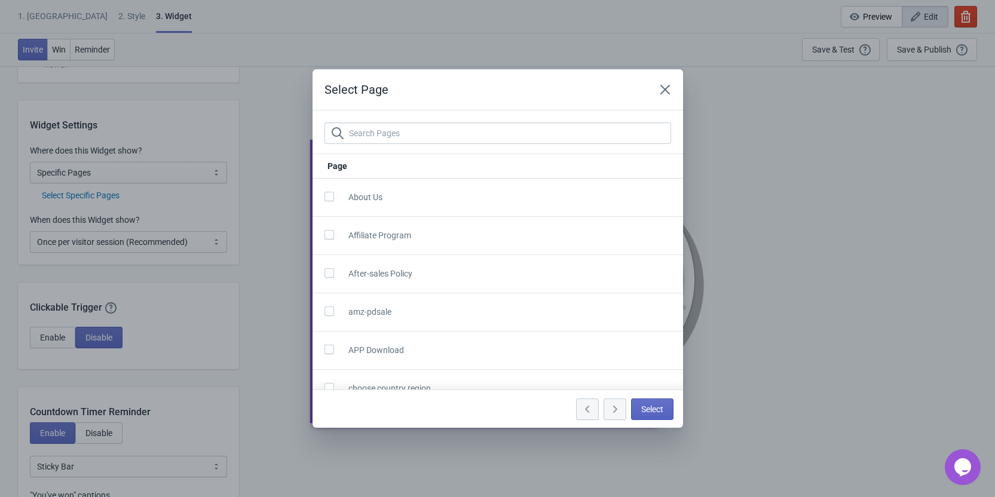
scroll to position [0, 0]
click at [659, 90] on icon "Close" at bounding box center [665, 90] width 12 height 12
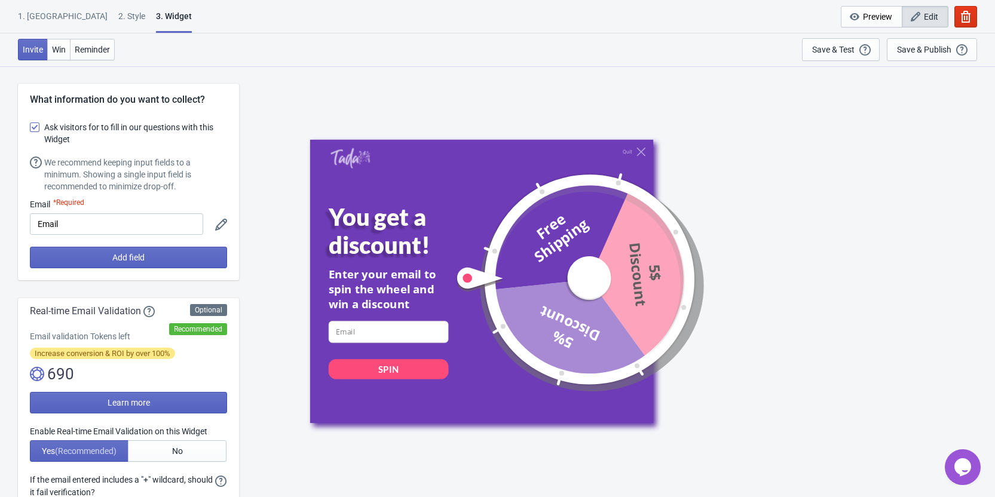
scroll to position [896, 0]
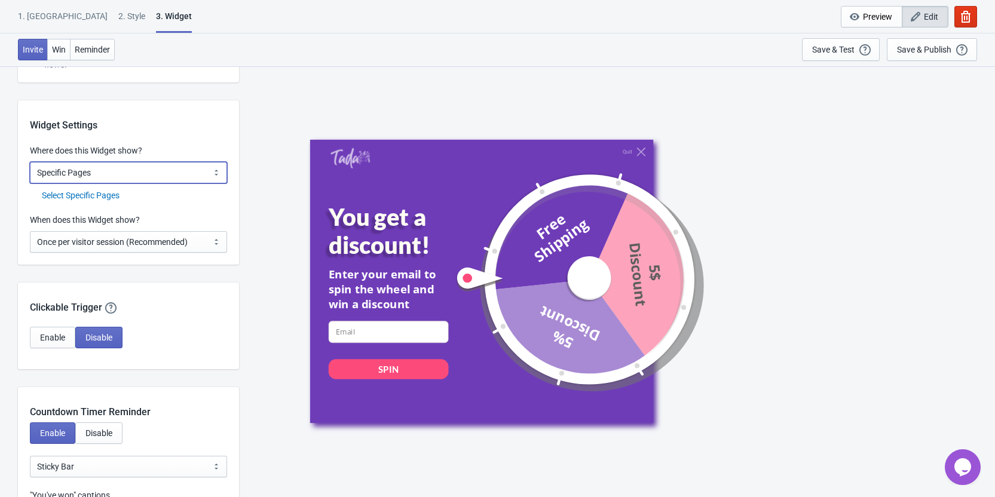
click at [119, 174] on select "All Pages All Product Pages All Blog Pages All Static Pages Specific Product(s)…" at bounding box center [128, 173] width 197 height 22
click at [30, 162] on select "All Pages All Product Pages All Blog Pages All Static Pages Specific Product(s)…" at bounding box center [128, 173] width 197 height 22
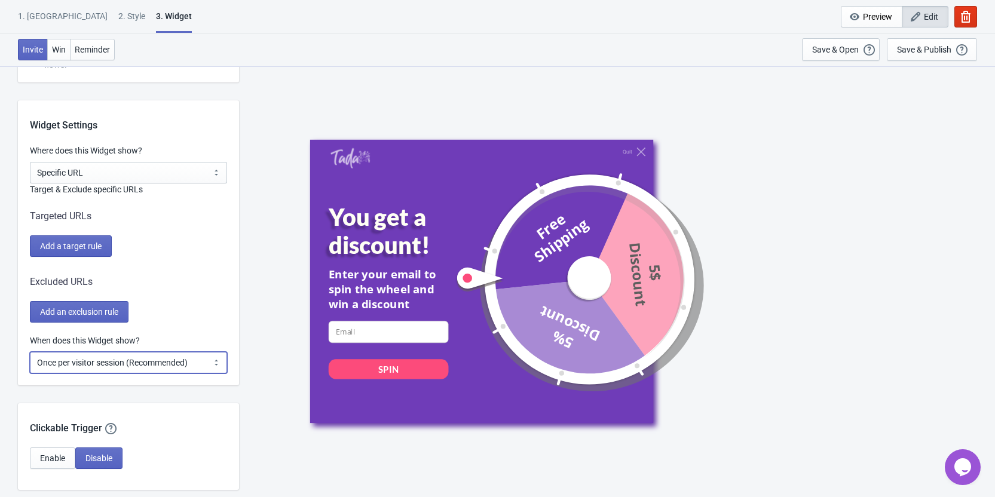
click at [161, 358] on select "Every new visit of page Once every period of time Once per visitor session (Rec…" at bounding box center [128, 363] width 197 height 22
click at [180, 268] on div "Target & Exclude specific URLs Targeted URLs Add a target rule Excluded URLs Ad…" at bounding box center [128, 252] width 197 height 139
click at [96, 243] on span "Add a target rule" at bounding box center [71, 246] width 62 height 10
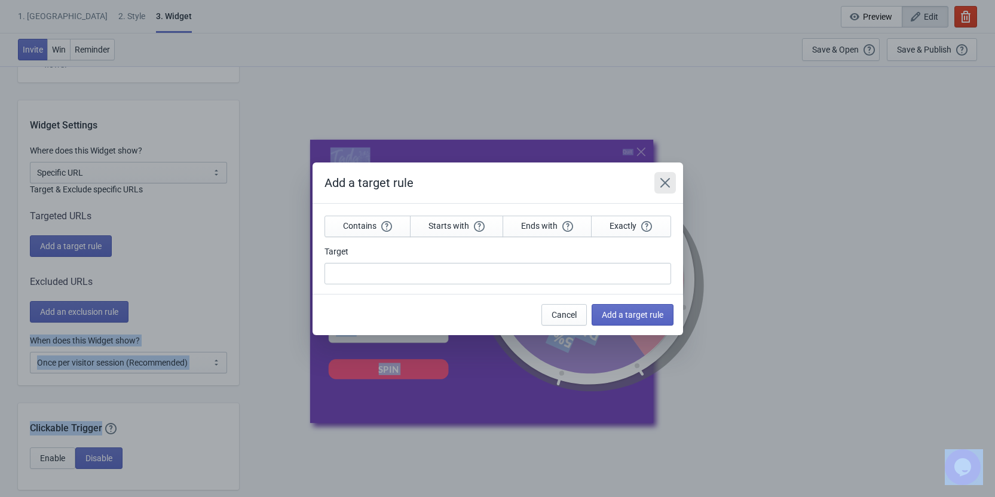
click at [664, 183] on icon "Close" at bounding box center [664, 182] width 10 height 10
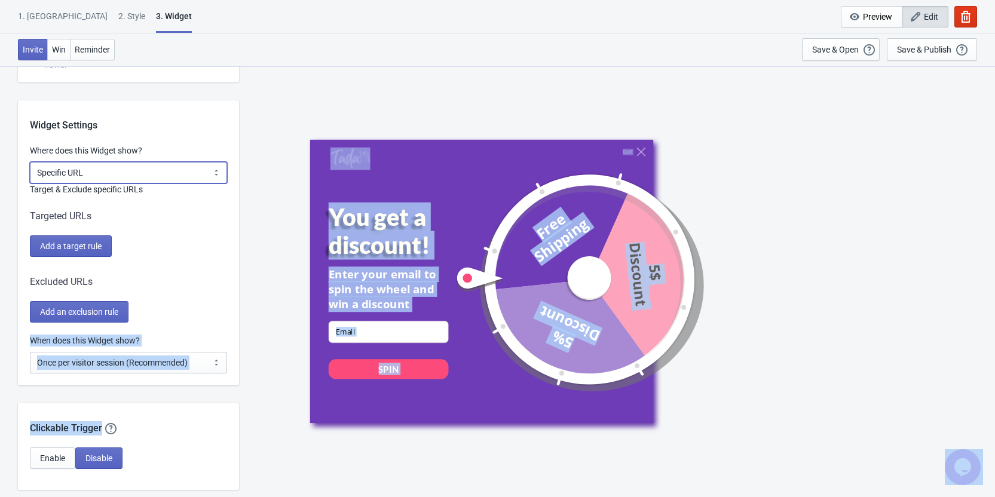
click at [131, 165] on select "All Pages All Product Pages All Blog Pages All Static Pages Specific Product(s)…" at bounding box center [128, 173] width 197 height 22
click at [30, 162] on select "All Pages All Product Pages All Blog Pages All Static Pages Specific Product(s)…" at bounding box center [128, 173] width 197 height 22
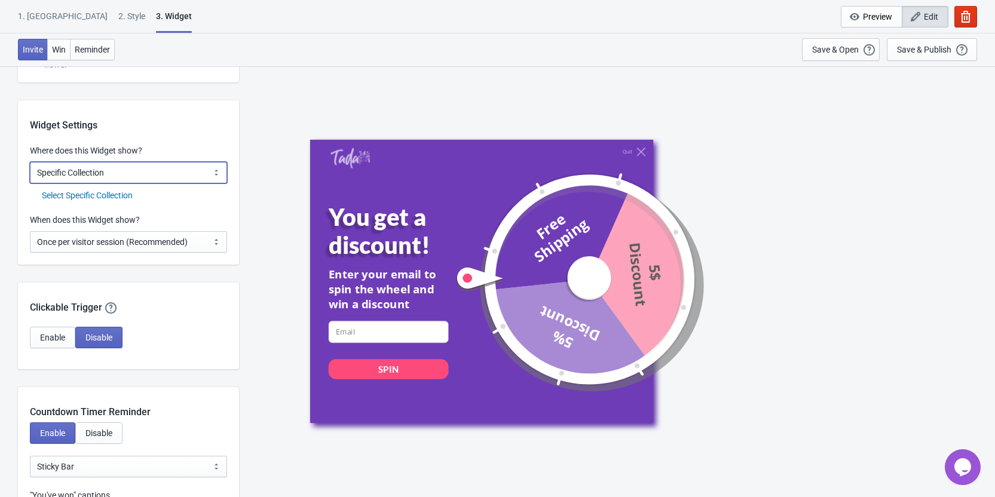
click at [149, 175] on select "All Pages All Product Pages All Blog Pages All Static Pages Specific Product(s)…" at bounding box center [128, 173] width 197 height 22
select select "specificPages"
click at [30, 162] on select "All Pages All Product Pages All Blog Pages All Static Pages Specific Product(s)…" at bounding box center [128, 173] width 197 height 22
click at [105, 191] on div "Select Specific Pages" at bounding box center [134, 195] width 185 height 13
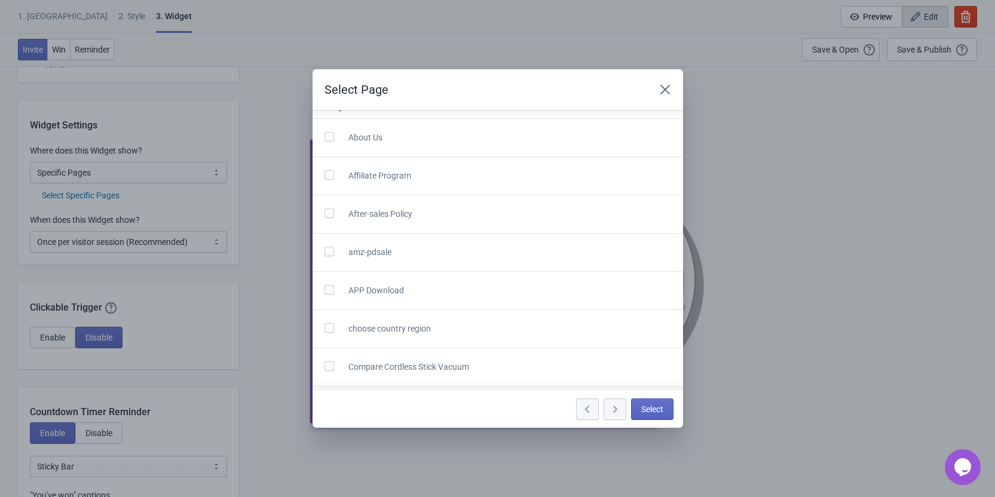
scroll to position [0, 0]
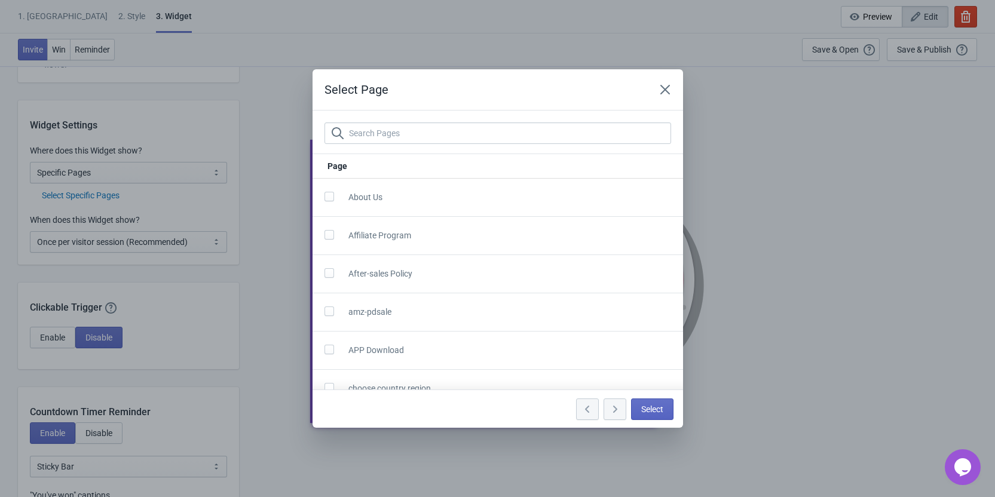
click at [330, 312] on span at bounding box center [329, 311] width 10 height 10
click at [325, 312] on input "checkbox" at bounding box center [324, 317] width 1 height 22
checkbox input "true"
click at [666, 408] on button "Select" at bounding box center [652, 409] width 42 height 22
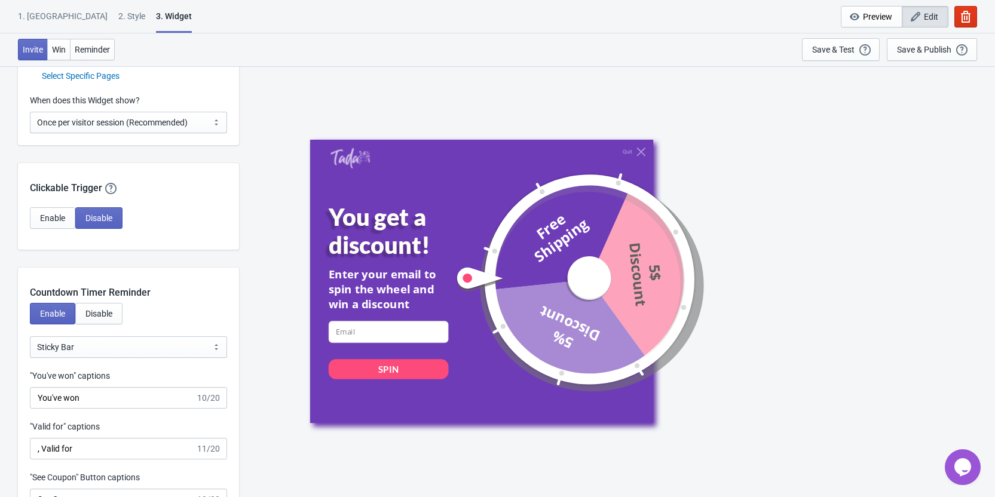
scroll to position [836, 0]
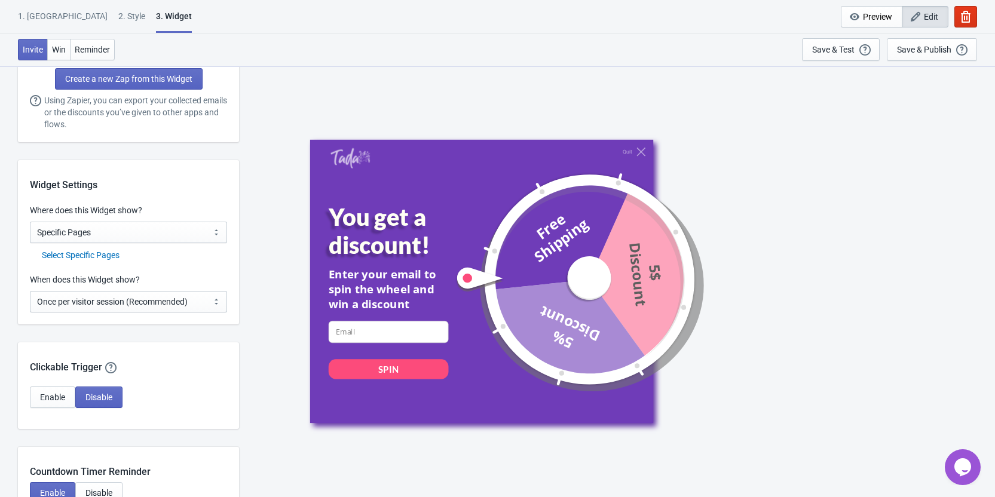
click at [96, 254] on div "Select Specific Pages" at bounding box center [134, 255] width 185 height 13
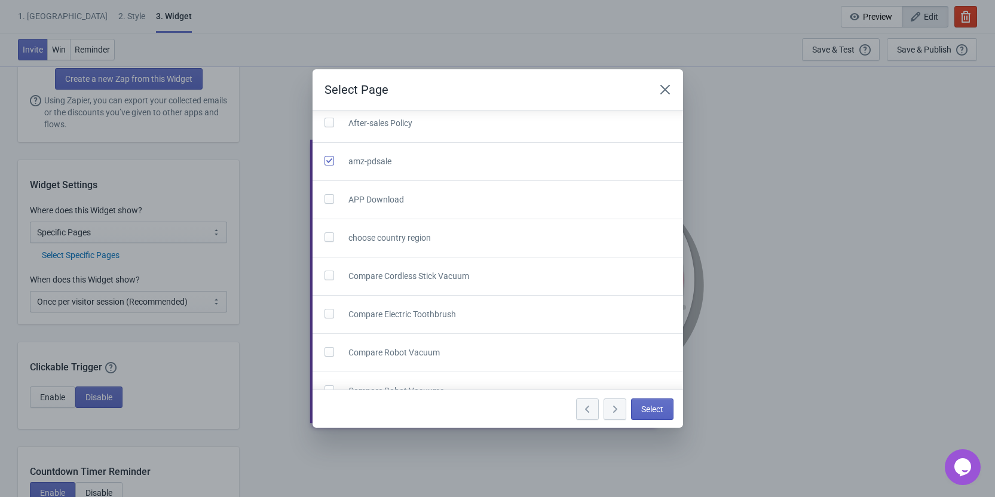
scroll to position [179, 0]
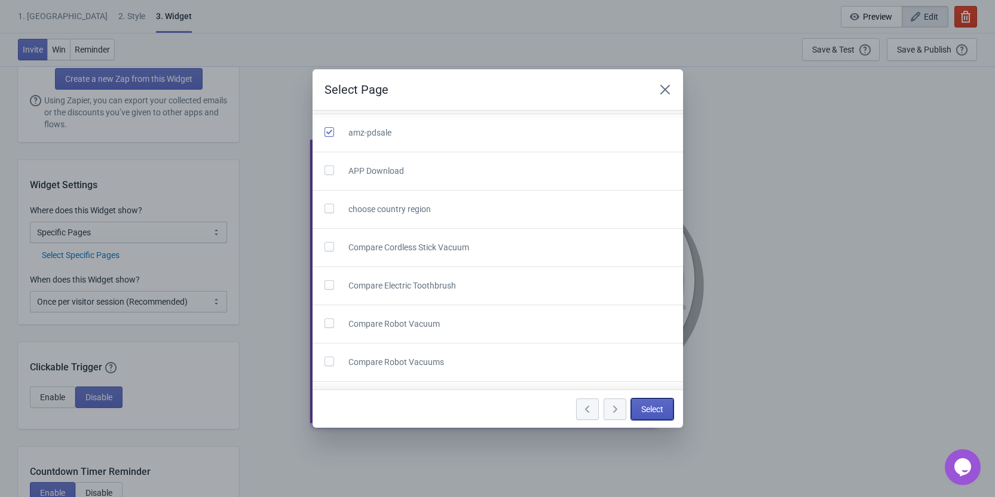
click at [643, 408] on span "Select" at bounding box center [652, 409] width 22 height 10
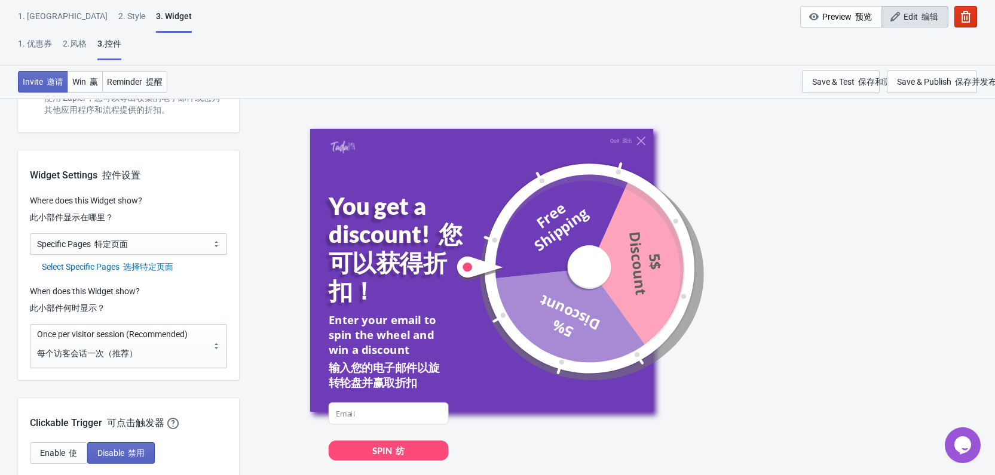
scroll to position [956, 0]
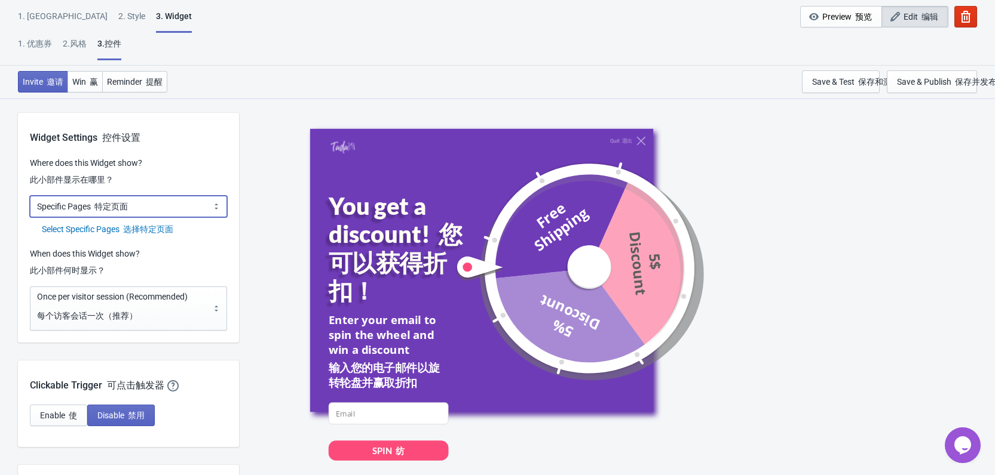
click at [164, 208] on select "All Pages All Product Pages All Blog Pages All Static Pages Specific Product(s)…" at bounding box center [128, 207] width 197 height 22
select select "specificURL"
click at [30, 196] on select "All Pages All Product Pages All Blog Pages All Static Pages Specific Product(s)…" at bounding box center [128, 207] width 197 height 22
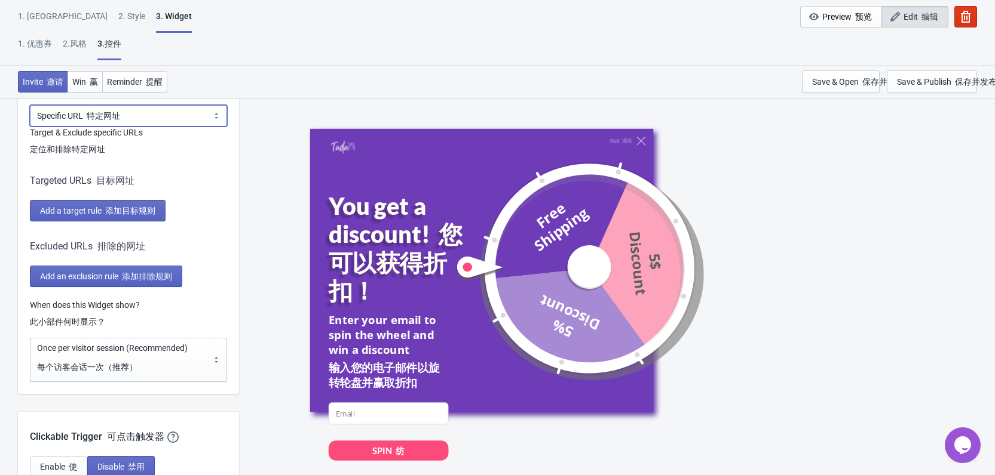
scroll to position [1075, 0]
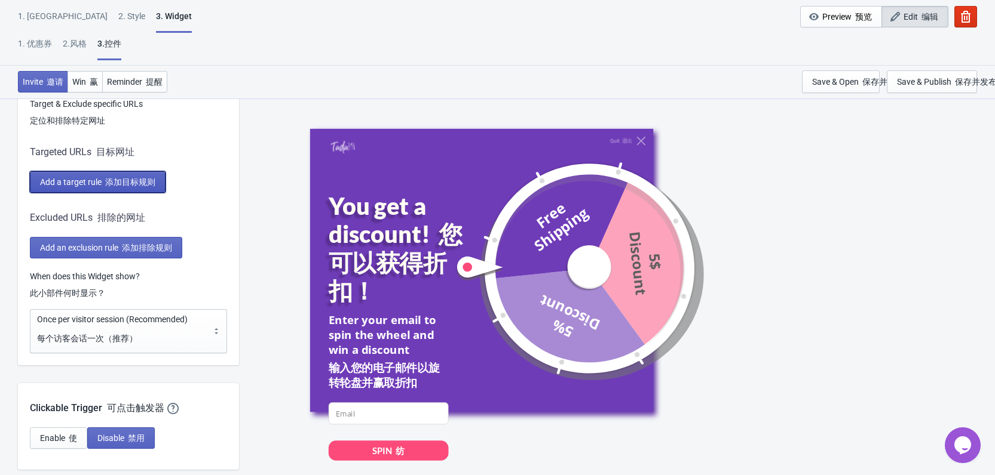
click at [148, 184] on font "添加目标规则" at bounding box center [130, 182] width 50 height 10
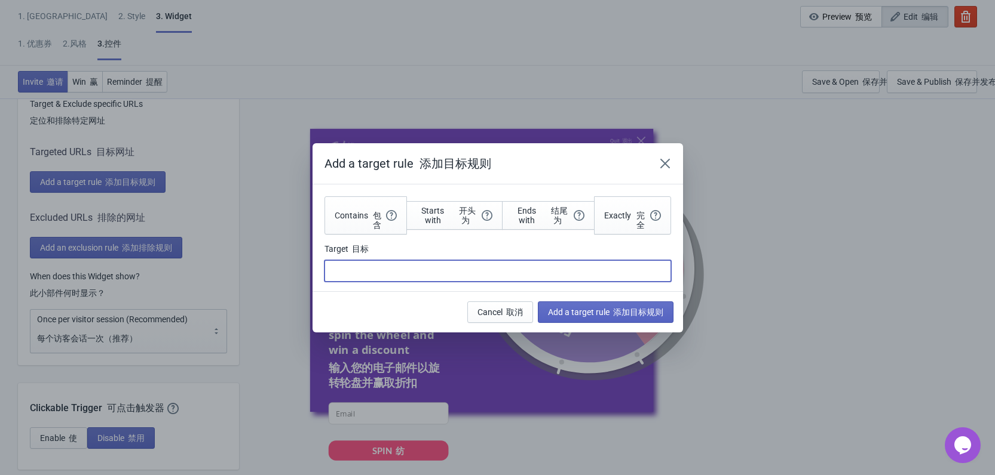
click at [383, 265] on input "Target 目标" at bounding box center [497, 271] width 346 height 22
drag, startPoint x: 383, startPoint y: 265, endPoint x: 392, endPoint y: 273, distance: 12.3
click at [382, 266] on input "Target 目标" at bounding box center [497, 271] width 346 height 22
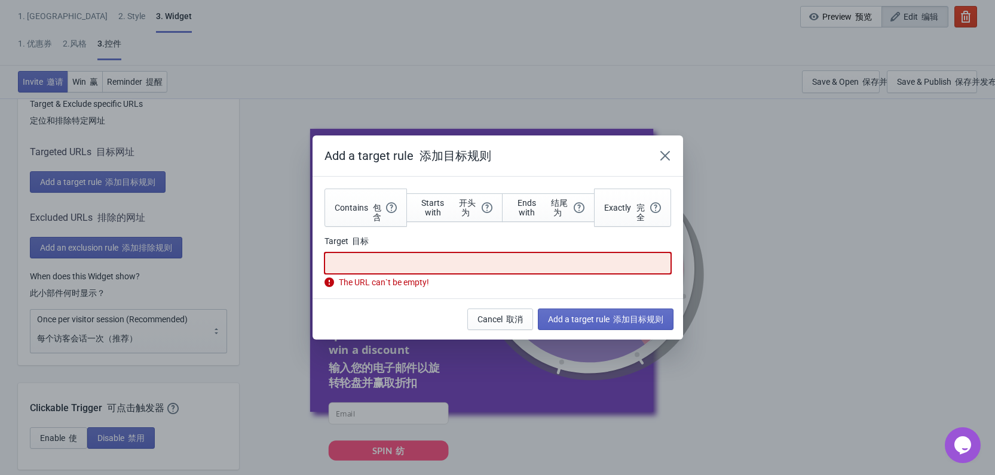
paste input "/products/p10-pro-ultra-robot-vacuum"
type input "/products/p10-pro-ultra-robot-vacuum"
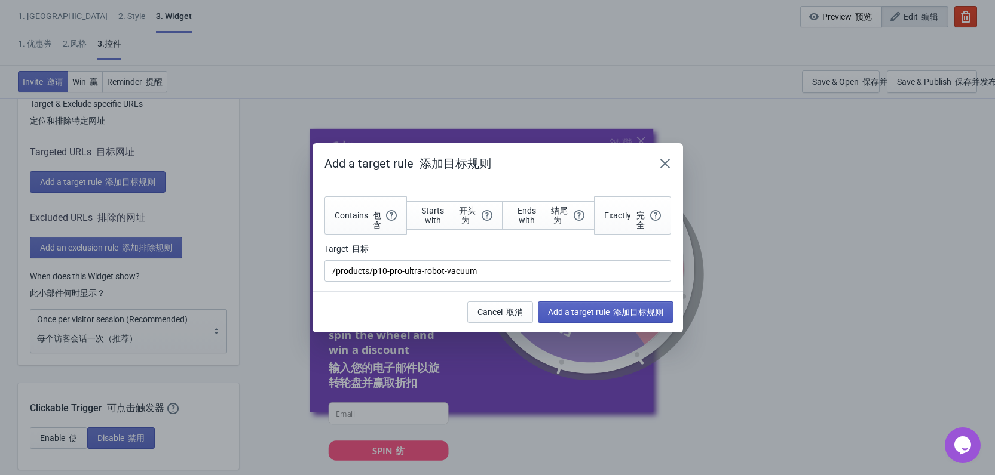
click at [618, 318] on button "Add a target rule 添加目标规则" at bounding box center [606, 313] width 136 height 22
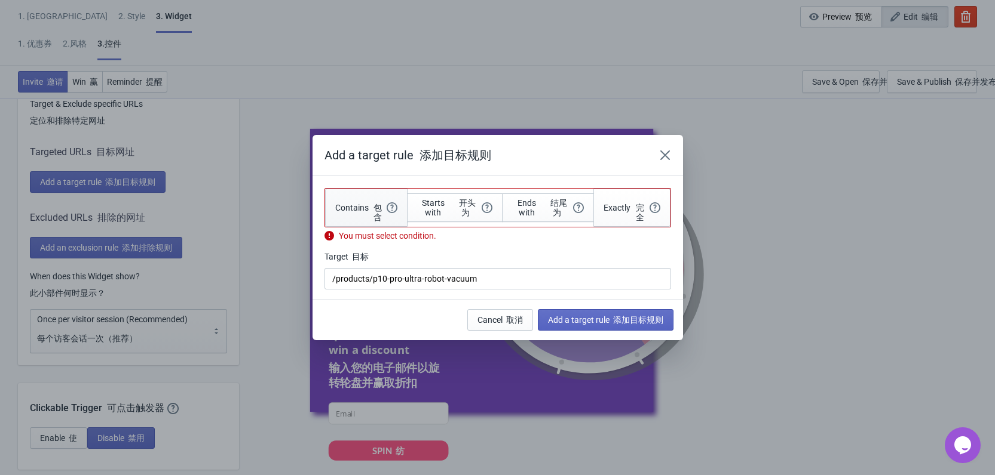
click at [349, 215] on span "Contains 包含" at bounding box center [366, 208] width 62 height 29
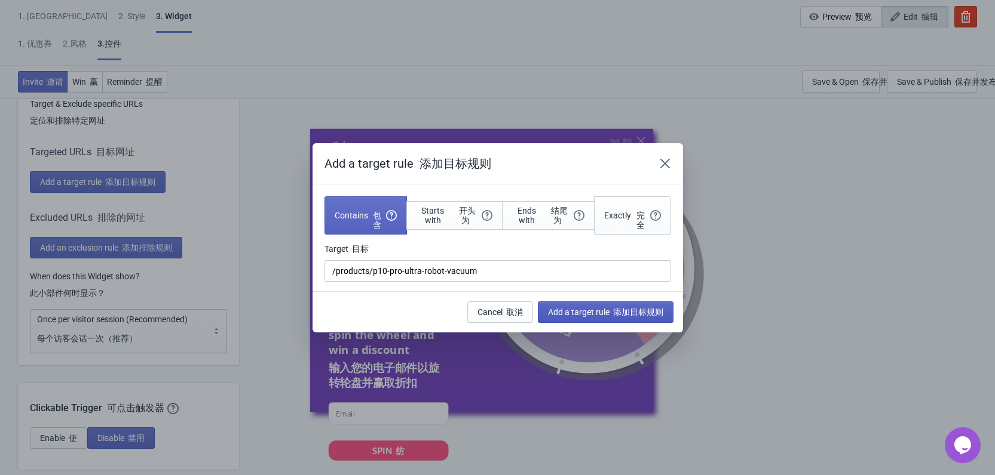
click at [624, 315] on font "添加目标规则" at bounding box center [638, 313] width 50 height 10
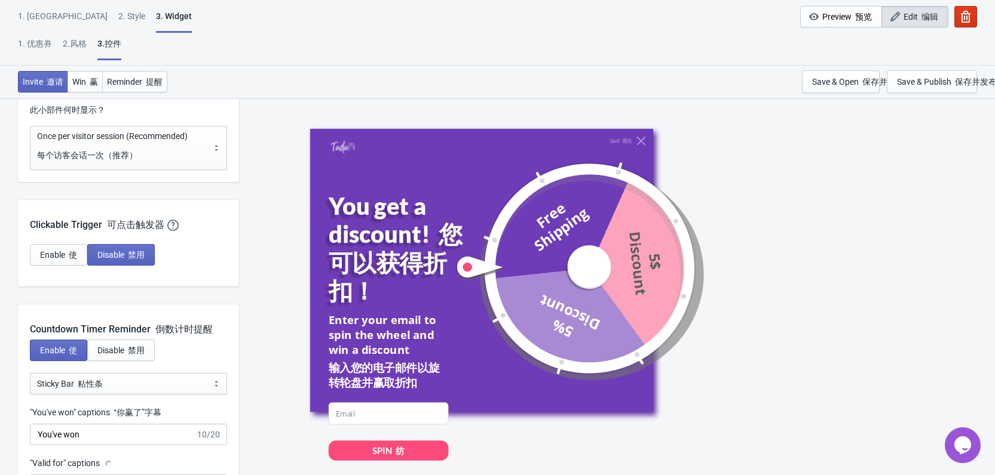
scroll to position [1195, 0]
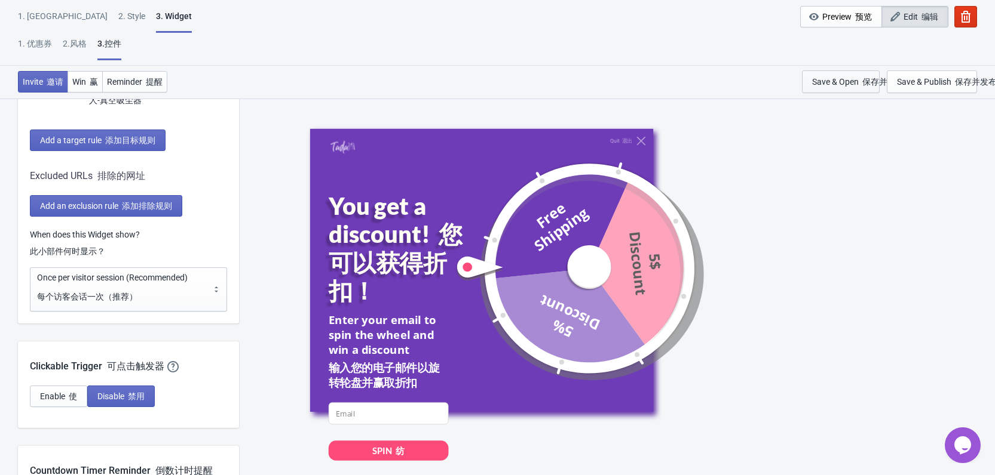
click at [857, 79] on div "Save & Open 保存并打开" at bounding box center [858, 82] width 92 height 10
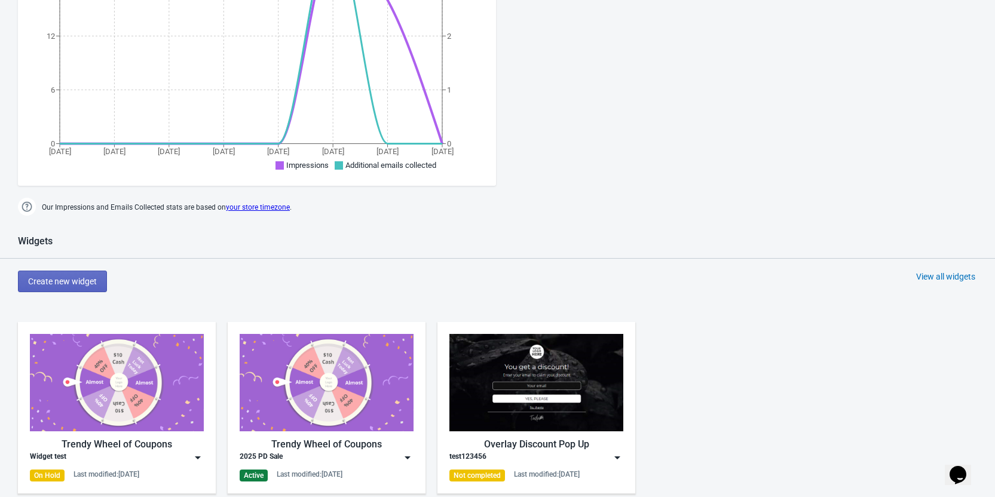
scroll to position [418, 0]
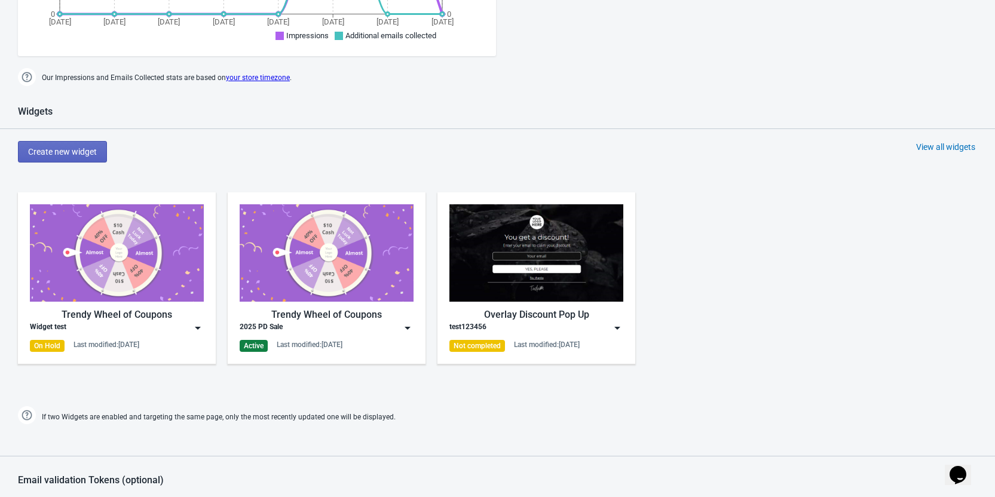
click at [197, 326] on img at bounding box center [198, 328] width 12 height 12
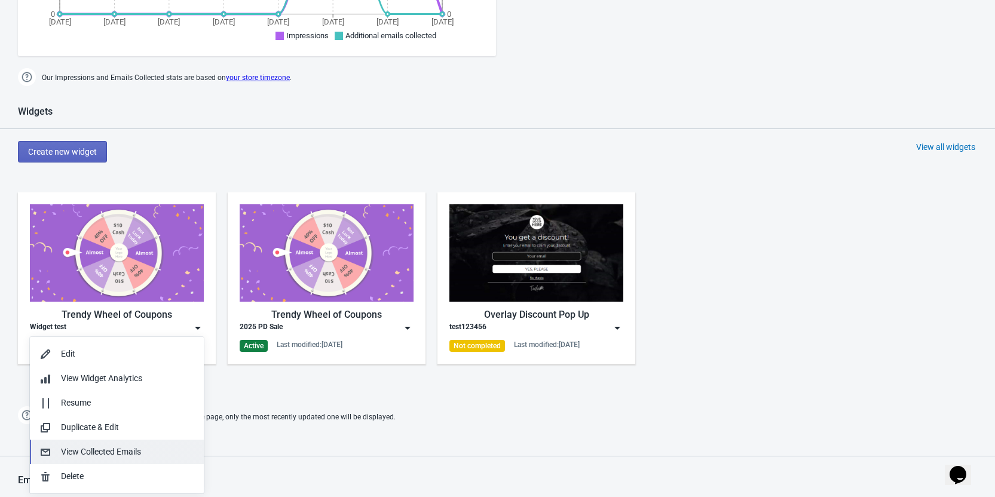
click at [109, 451] on div "View Collected Emails" at bounding box center [127, 452] width 133 height 13
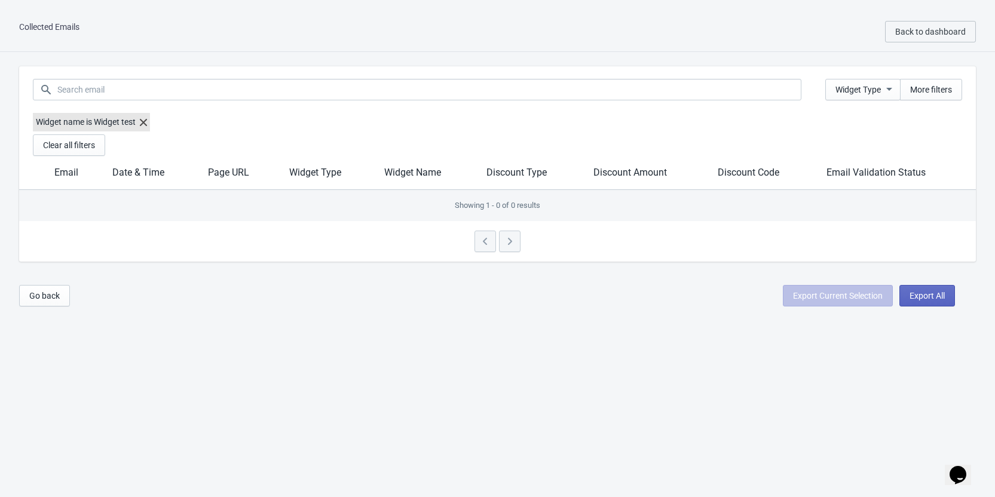
click at [140, 119] on label "Widget name is Widget test" at bounding box center [91, 122] width 117 height 19
click at [144, 121] on icon at bounding box center [143, 122] width 7 height 7
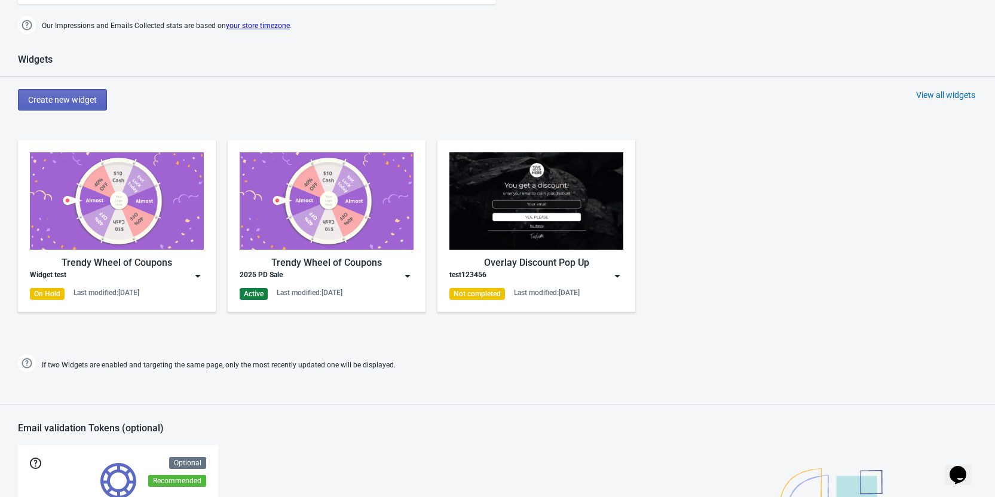
scroll to position [478, 0]
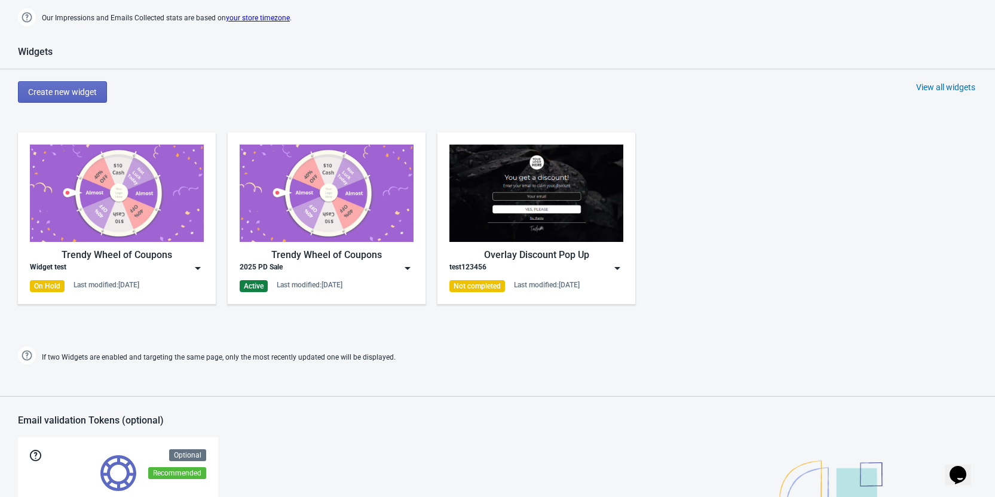
click at [197, 268] on img at bounding box center [198, 268] width 12 height 12
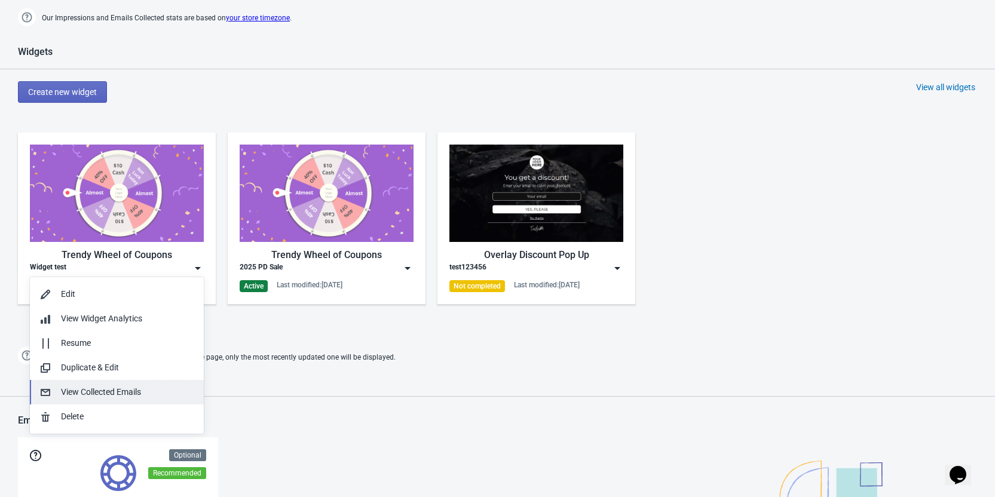
click at [108, 392] on div "View Collected Emails" at bounding box center [127, 392] width 133 height 13
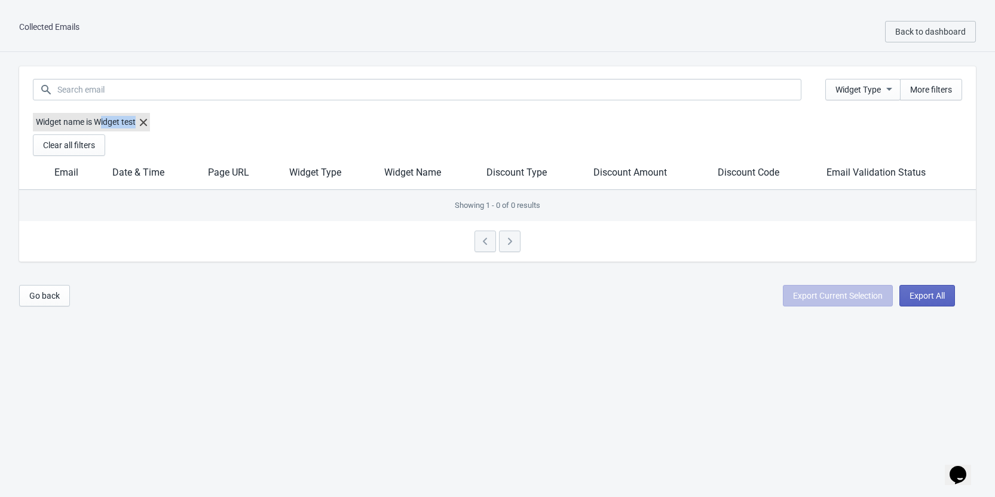
drag, startPoint x: 99, startPoint y: 121, endPoint x: 146, endPoint y: 119, distance: 46.6
click at [146, 119] on label "Widget name is Widget test" at bounding box center [91, 122] width 117 height 19
click at [261, 133] on div "Widget name is Widget test" at bounding box center [497, 124] width 929 height 22
drag, startPoint x: 97, startPoint y: 124, endPoint x: 138, endPoint y: 124, distance: 41.2
click at [138, 124] on label "Widget name is Widget test" at bounding box center [91, 122] width 117 height 19
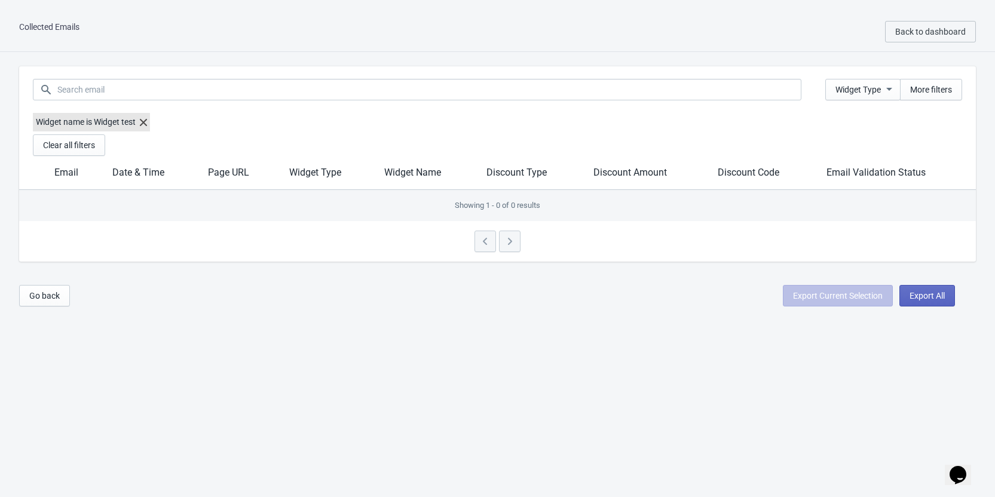
click at [179, 128] on div "Widget name is Widget test" at bounding box center [497, 124] width 929 height 22
click at [294, 129] on div "Widget name is Widget test" at bounding box center [497, 124] width 929 height 22
click at [927, 32] on span "Back to dashboard" at bounding box center [930, 32] width 70 height 10
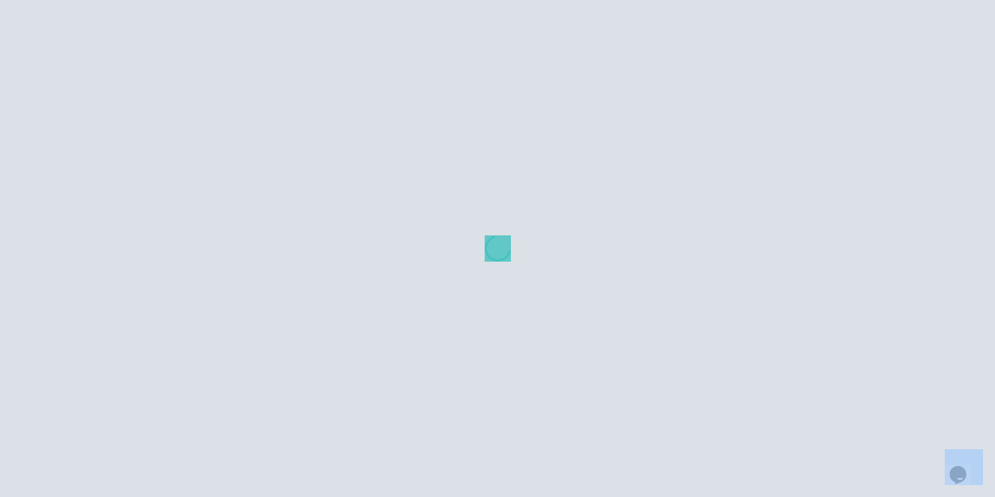
click at [927, 32] on div at bounding box center [497, 248] width 995 height 497
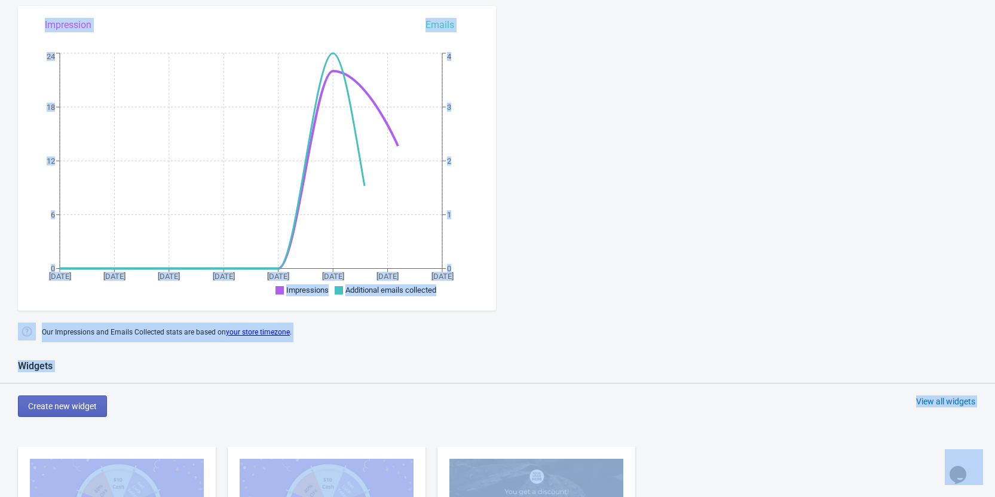
scroll to position [179, 0]
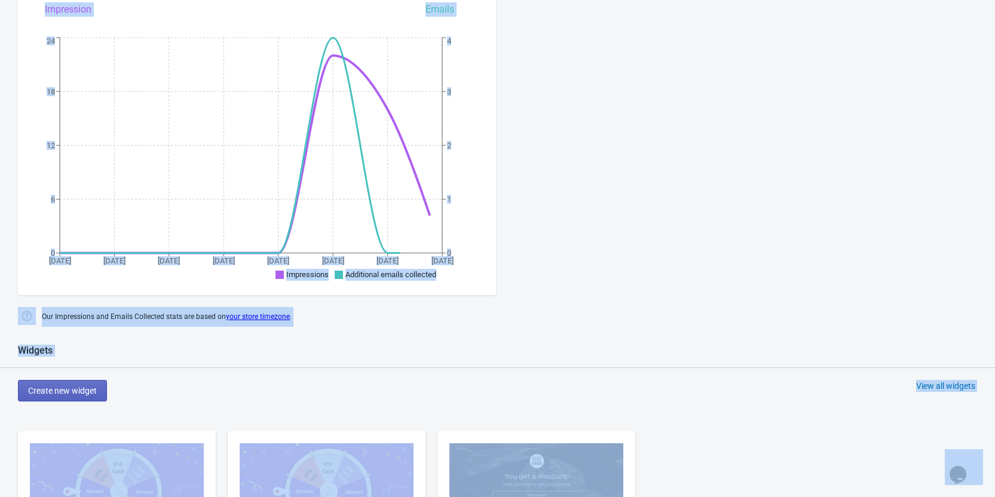
click at [640, 182] on div "Dashboard Billing details Partners Suggestions Dashboard Billing details Partne…" at bounding box center [497, 460] width 995 height 1254
click at [553, 214] on div "Dashboard Billing details Partners Suggestions Dashboard Billing details Partne…" at bounding box center [497, 460] width 995 height 1254
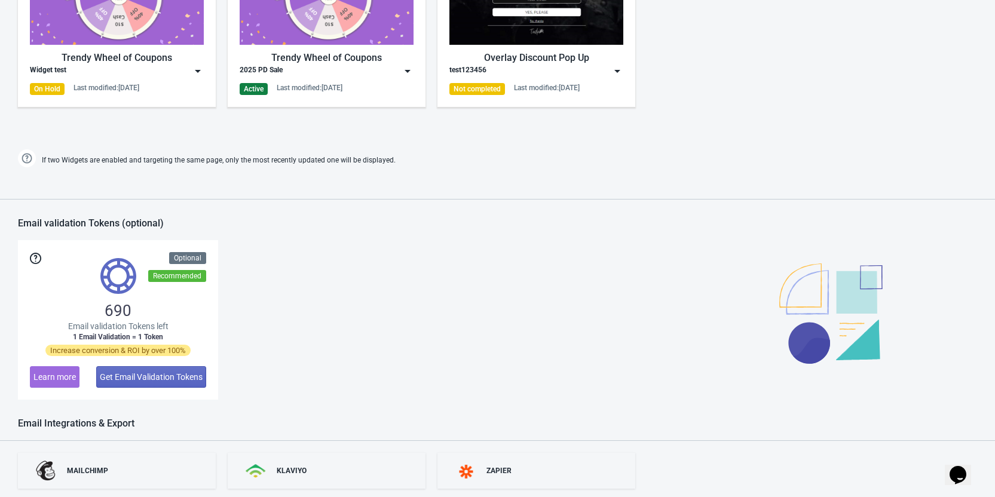
scroll to position [530, 0]
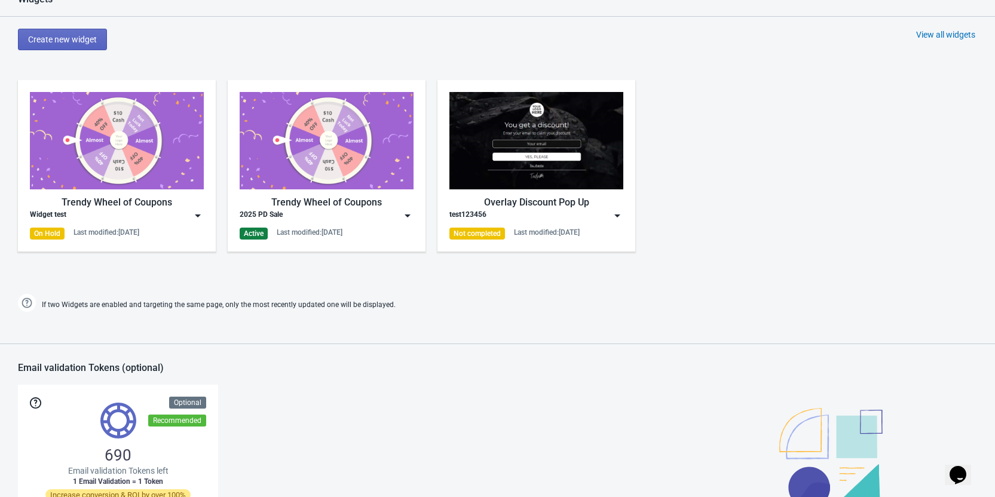
click at [195, 213] on img at bounding box center [198, 216] width 12 height 12
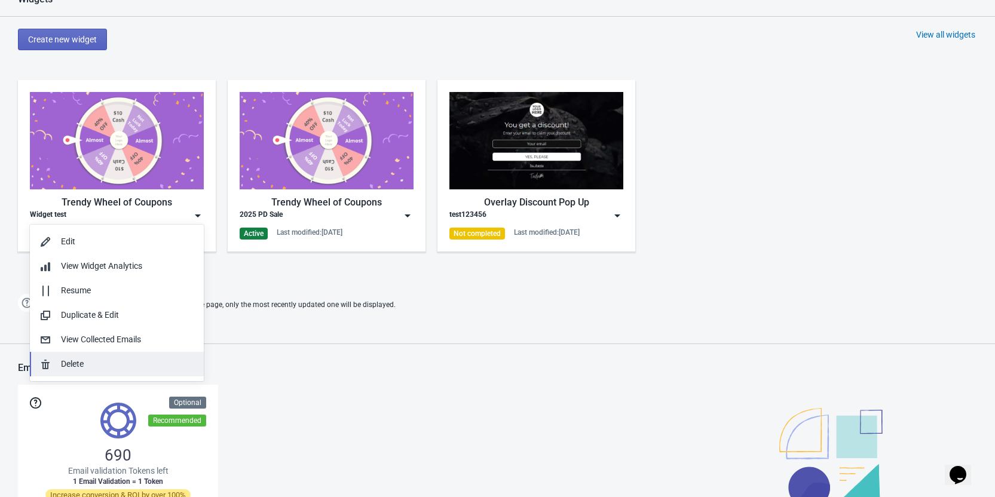
click at [114, 363] on div "Delete" at bounding box center [127, 364] width 133 height 13
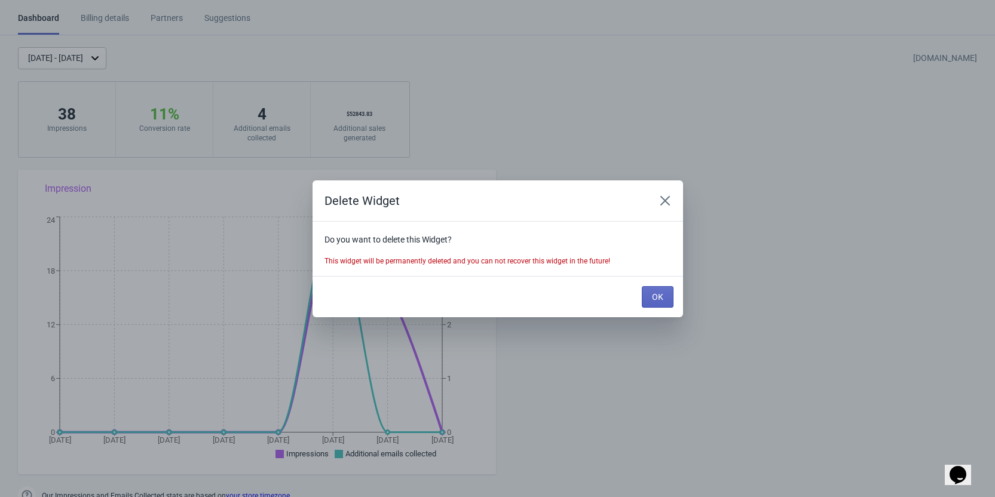
scroll to position [0, 0]
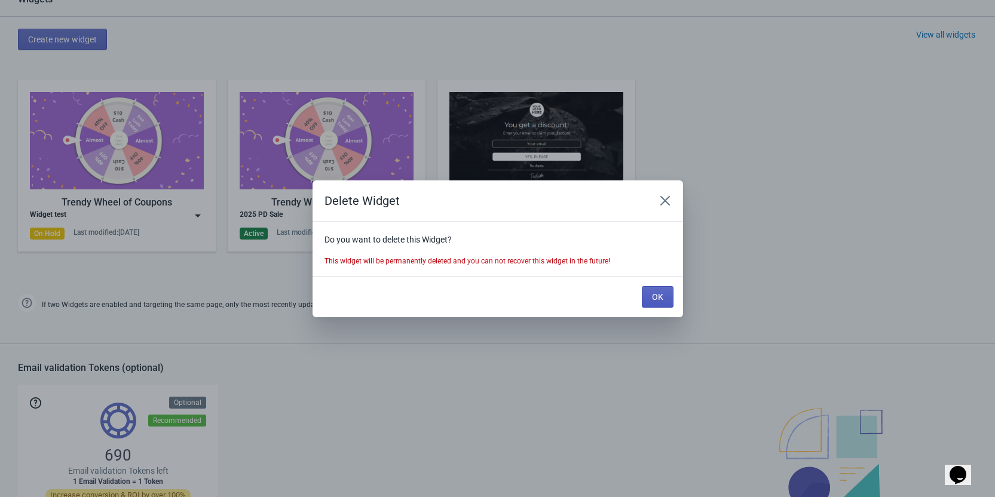
click at [657, 294] on span "OK" at bounding box center [657, 297] width 11 height 10
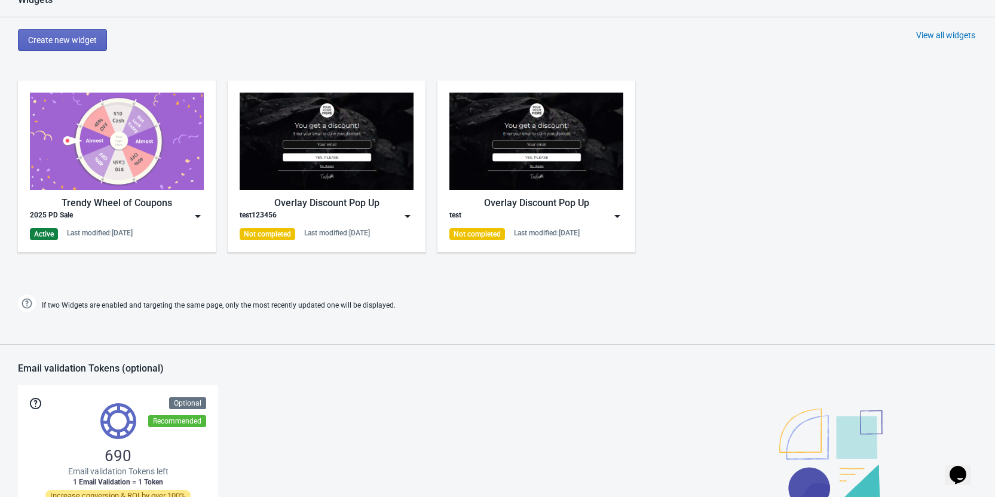
scroll to position [538, 0]
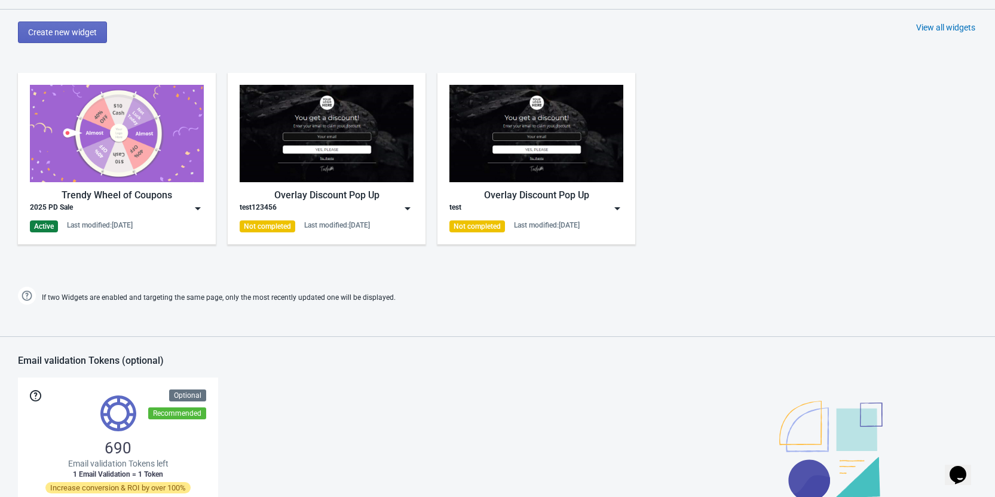
click at [191, 207] on div "2025 PD Sale" at bounding box center [117, 208] width 174 height 12
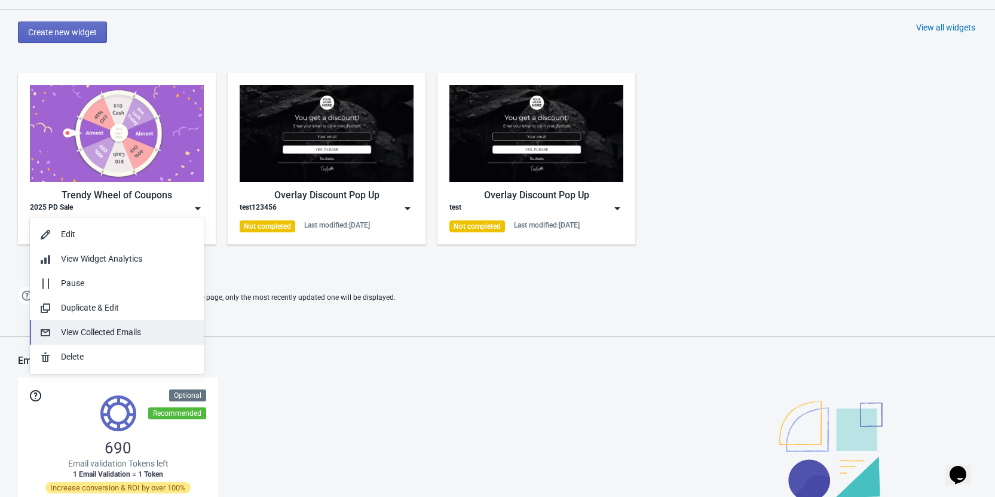
click at [128, 329] on div "View Collected Emails" at bounding box center [127, 332] width 133 height 13
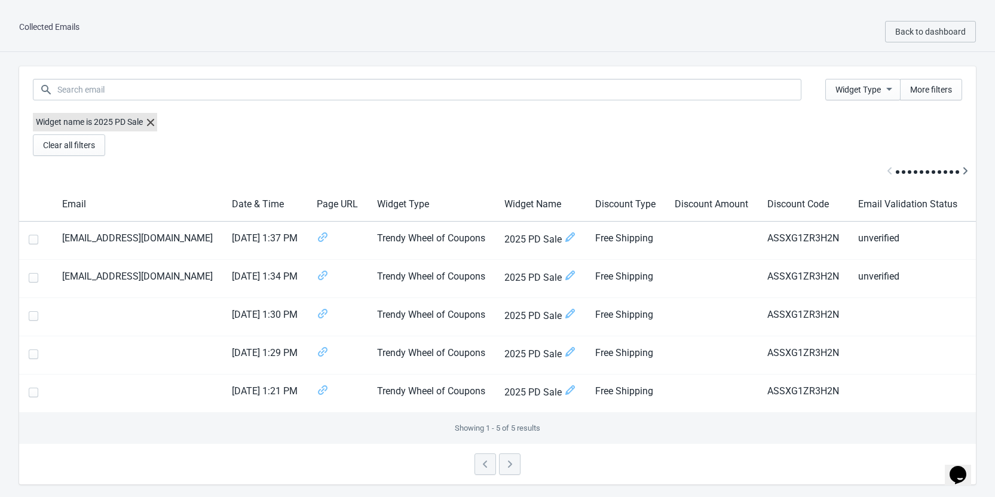
click at [312, 27] on div "Collected Emails Back to dashboard" at bounding box center [497, 32] width 995 height 40
drag, startPoint x: 96, startPoint y: 24, endPoint x: 63, endPoint y: 29, distance: 33.2
click at [63, 29] on div "Collected Emails Back to dashboard" at bounding box center [497, 32] width 995 height 40
drag, startPoint x: 47, startPoint y: 31, endPoint x: 25, endPoint y: 33, distance: 22.2
click at [30, 33] on div "Collected Emails Back to dashboard" at bounding box center [497, 32] width 995 height 40
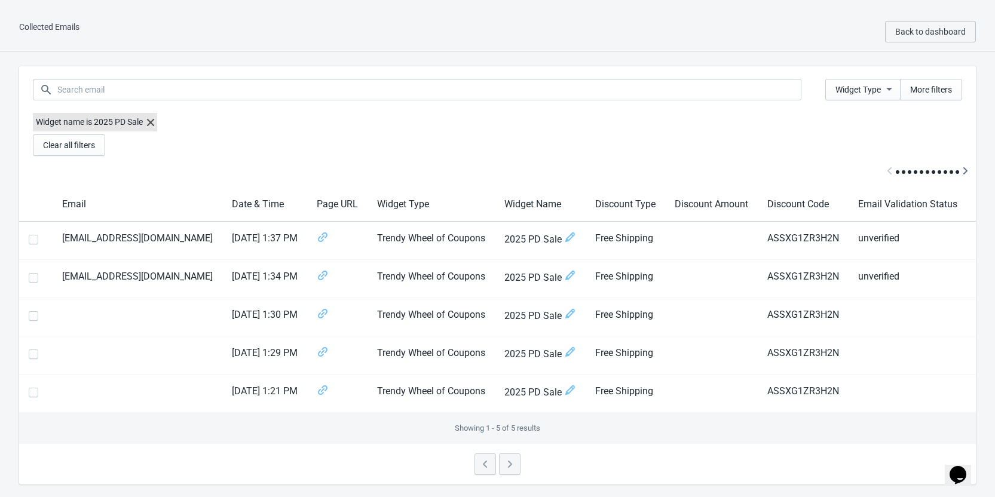
click at [22, 33] on div "Collected Emails Back to dashboard" at bounding box center [497, 32] width 995 height 40
click at [172, 21] on div "Collected Emails Back to dashboard" at bounding box center [497, 32] width 995 height 40
drag, startPoint x: 78, startPoint y: 30, endPoint x: 33, endPoint y: 29, distance: 44.8
click at [33, 29] on div "Collected Emails Back to dashboard" at bounding box center [497, 32] width 995 height 40
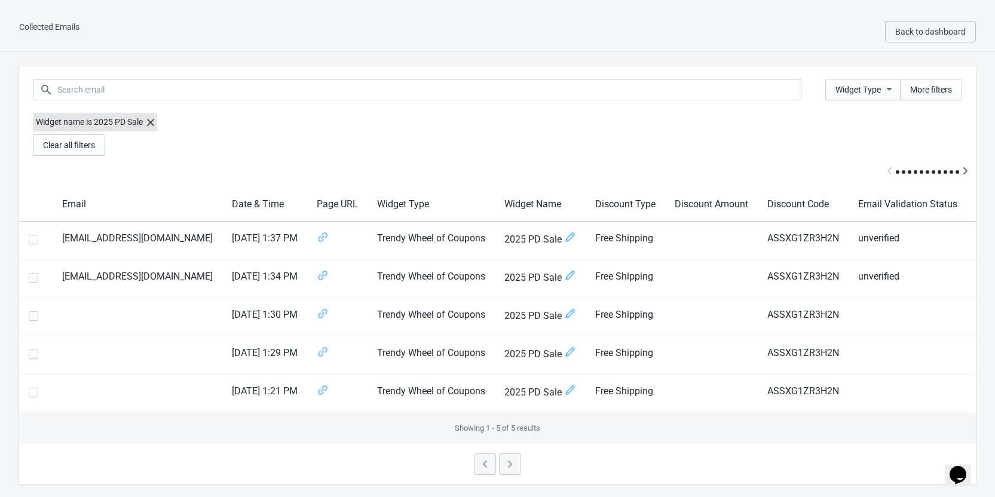
click at [171, 31] on div "Collected Emails Back to dashboard" at bounding box center [497, 32] width 995 height 40
click at [231, 47] on div "Collected Emails Back to dashboard" at bounding box center [497, 32] width 995 height 40
click at [280, 15] on div "Collected Emails Back to dashboard" at bounding box center [497, 32] width 995 height 40
click at [235, 2] on html "Collected Emails Back to dashboard Widget Type More filters Widget name is 2025…" at bounding box center [497, 248] width 995 height 497
click at [179, 10] on html "Collected Emails Back to dashboard Widget Type More filters Widget name is 2025…" at bounding box center [497, 248] width 995 height 497
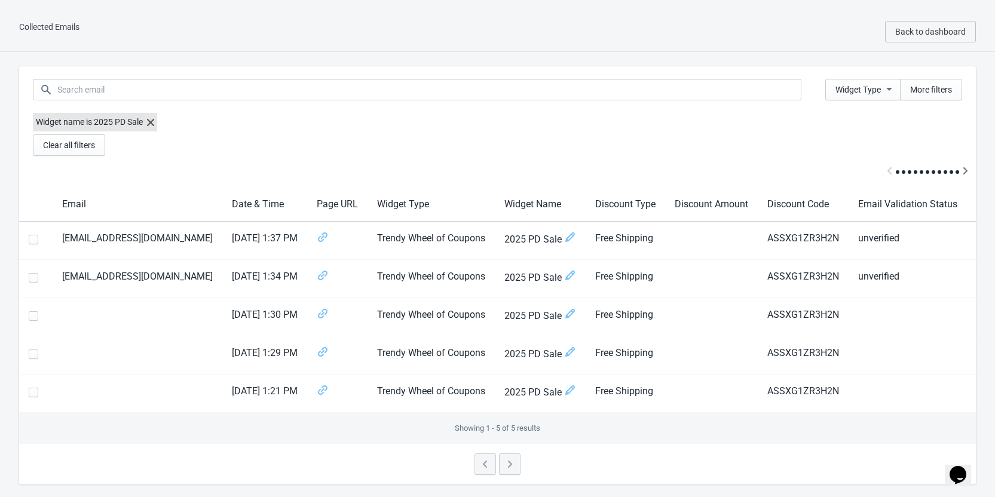
click at [223, 1] on html "Collected Emails Back to dashboard Widget Type More filters Widget name is 2025…" at bounding box center [497, 248] width 995 height 497
click at [309, 23] on div "Collected Emails Back to dashboard" at bounding box center [497, 32] width 995 height 40
click at [322, 35] on div "Collected Emails Back to dashboard" at bounding box center [497, 32] width 995 height 40
